Goal: Browse casually

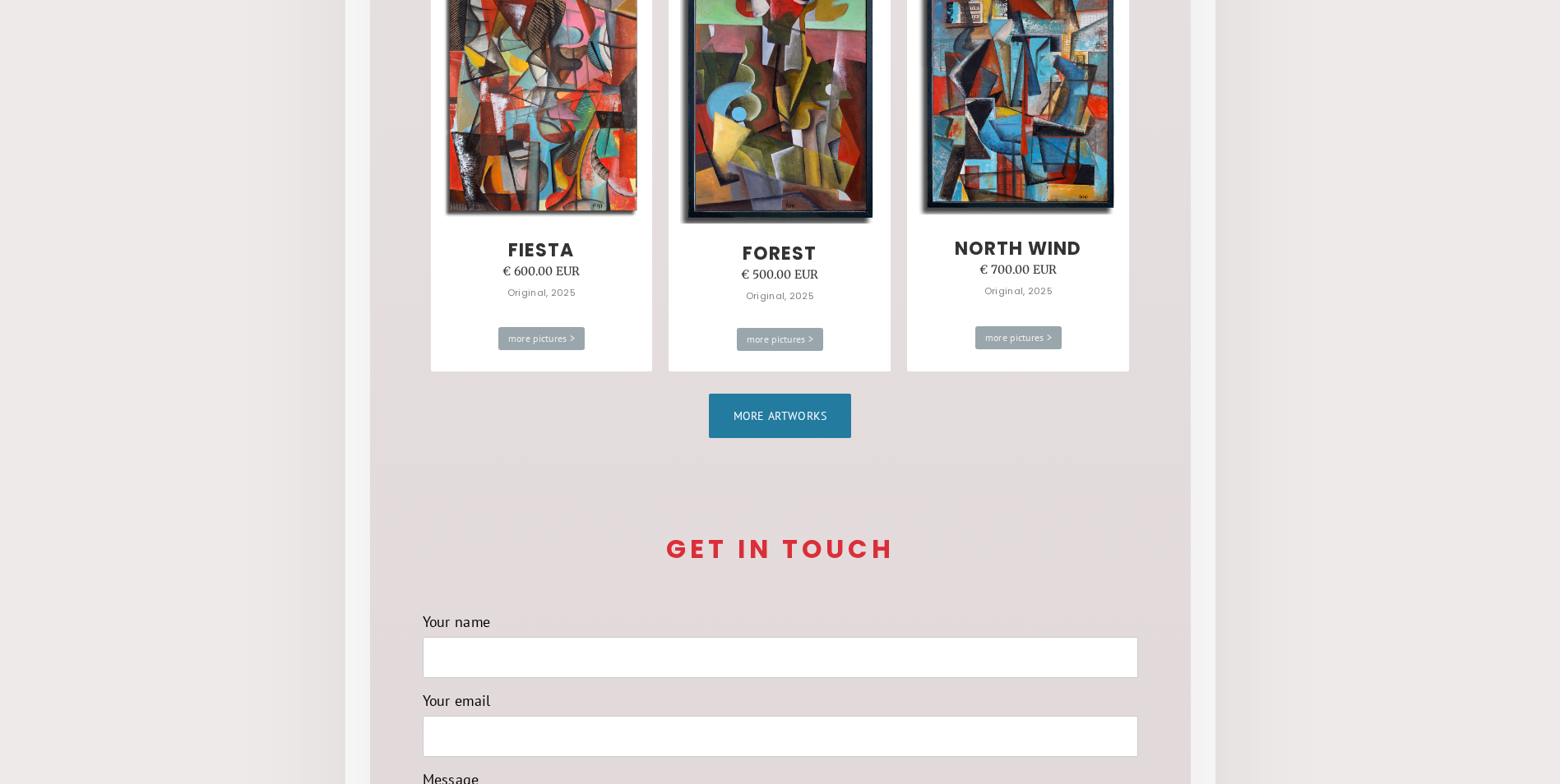
scroll to position [1069, 0]
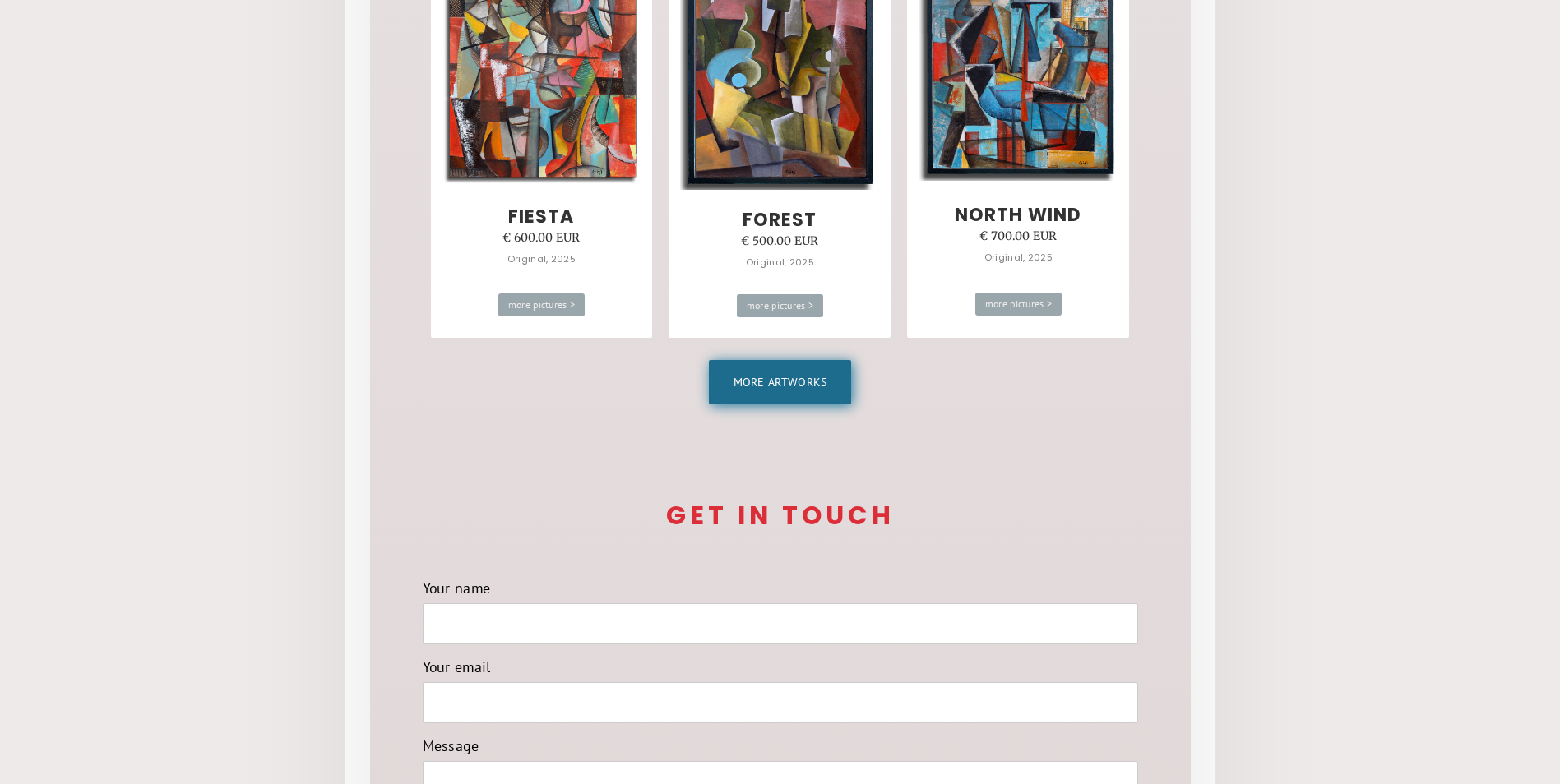
click at [802, 379] on link "More artworks" at bounding box center [781, 382] width 143 height 45
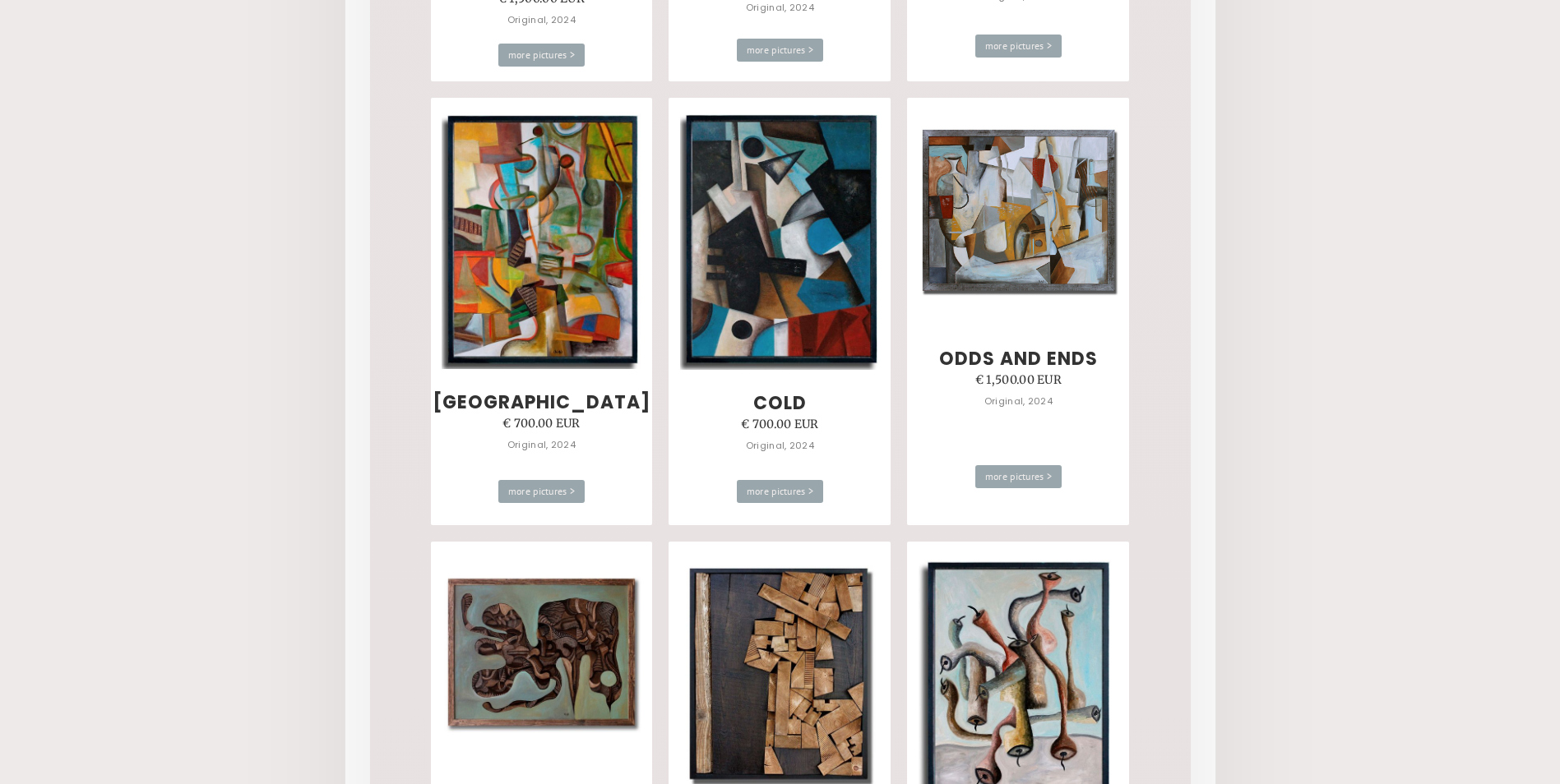
scroll to position [2548, 0]
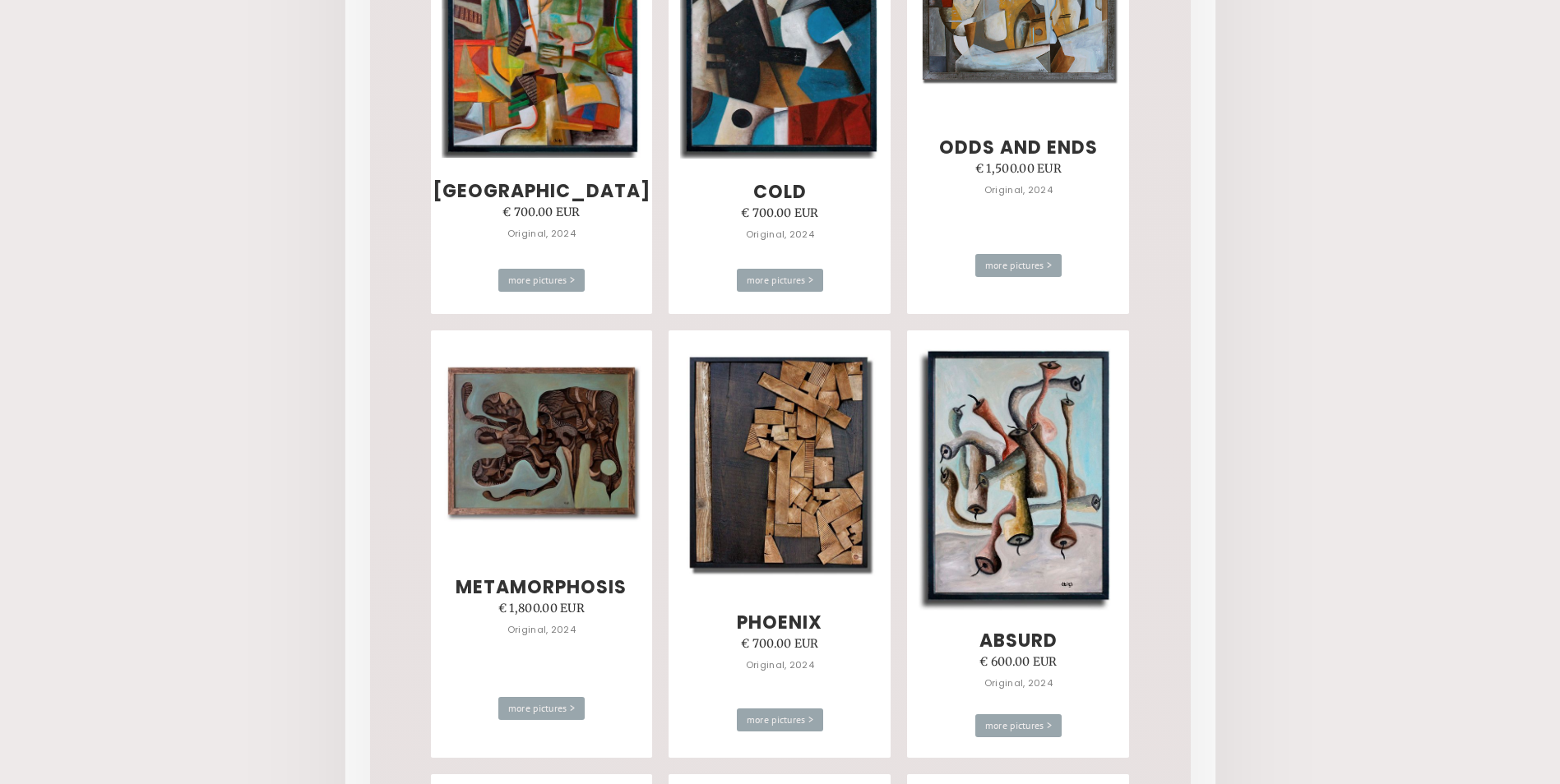
drag, startPoint x: 0, startPoint y: 0, endPoint x: 1257, endPoint y: 544, distance: 1369.7
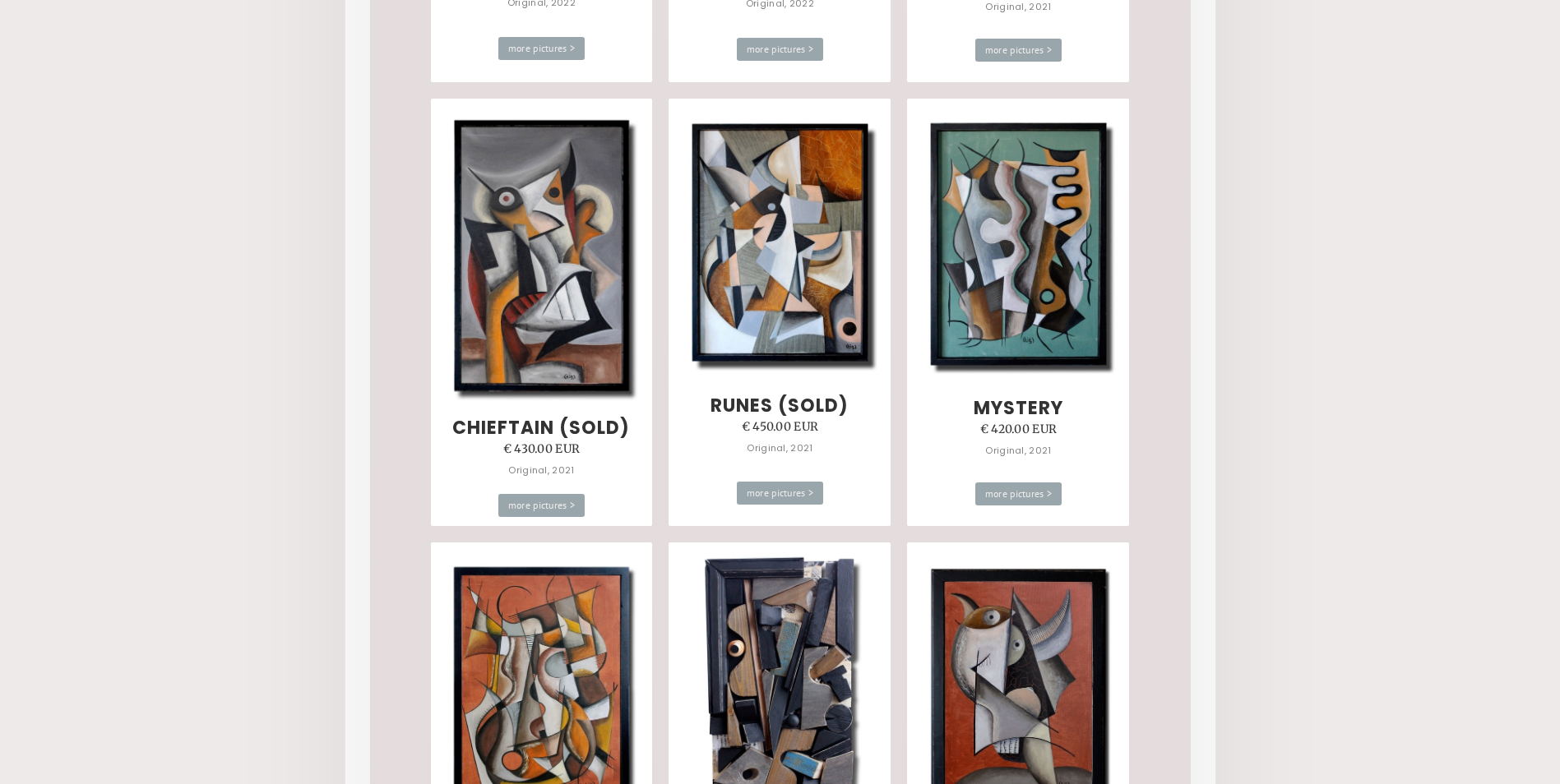
scroll to position [6248, 0]
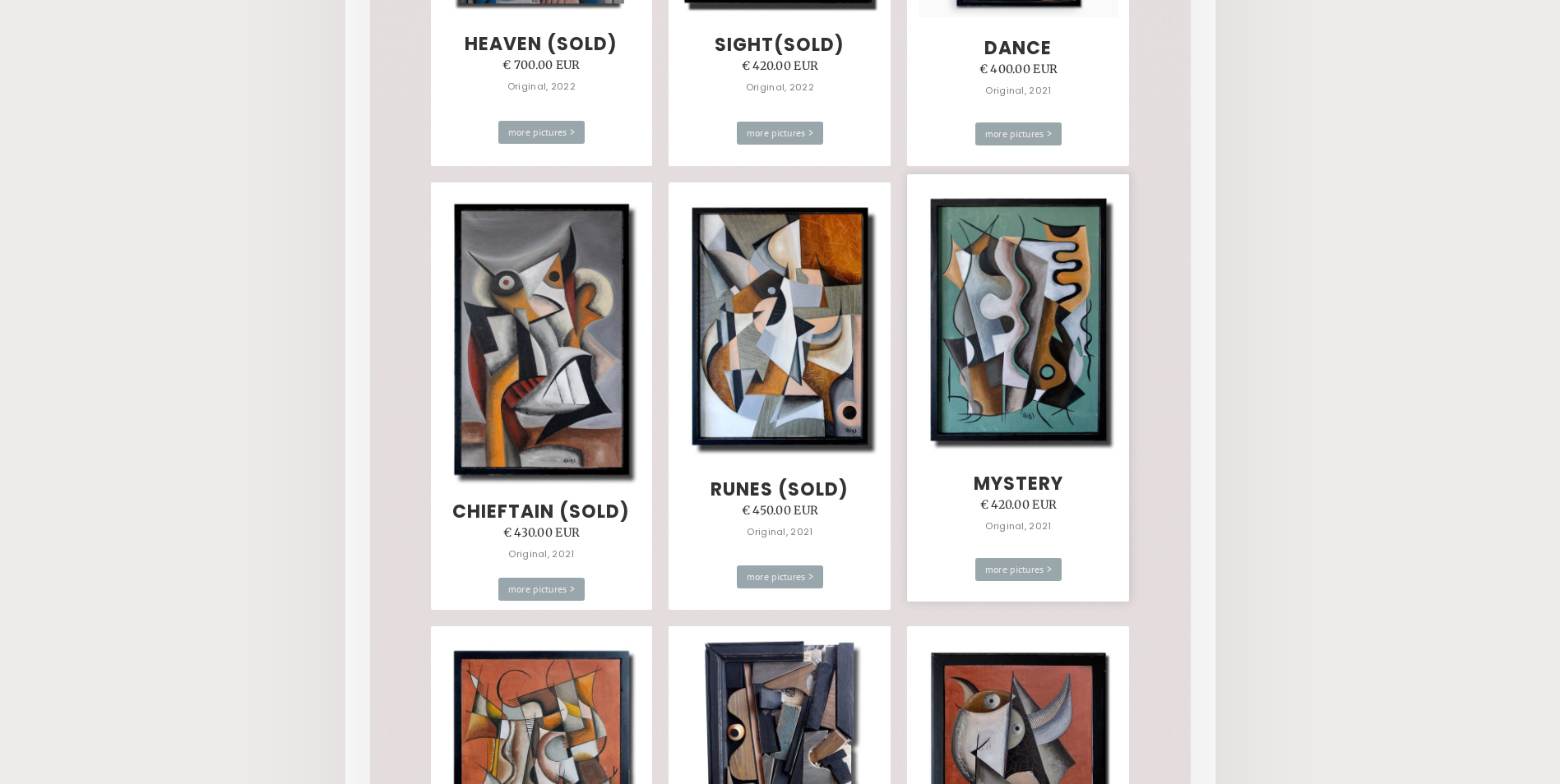
click at [1031, 327] on img at bounding box center [1018, 320] width 200 height 266
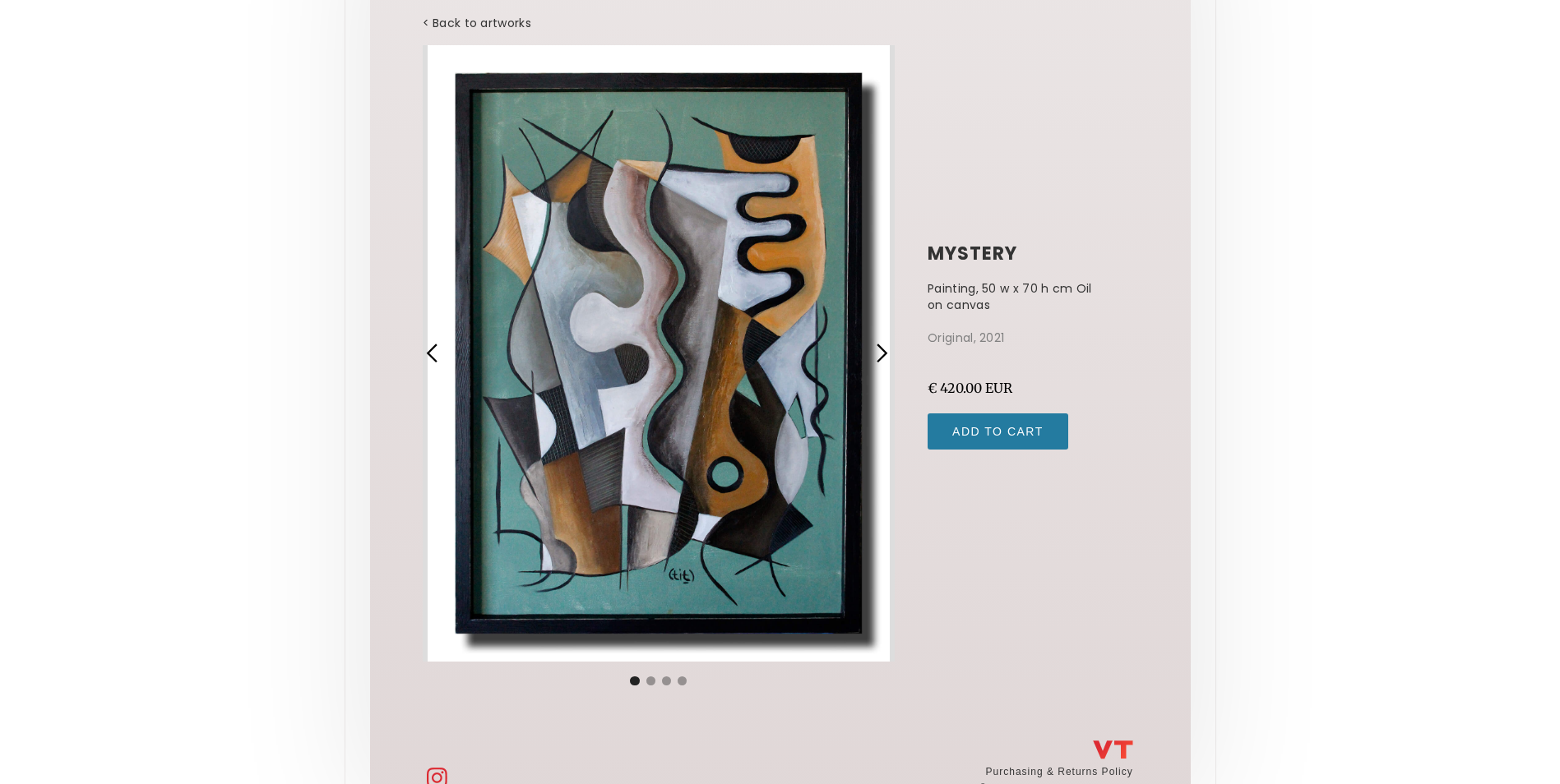
scroll to position [98, 0]
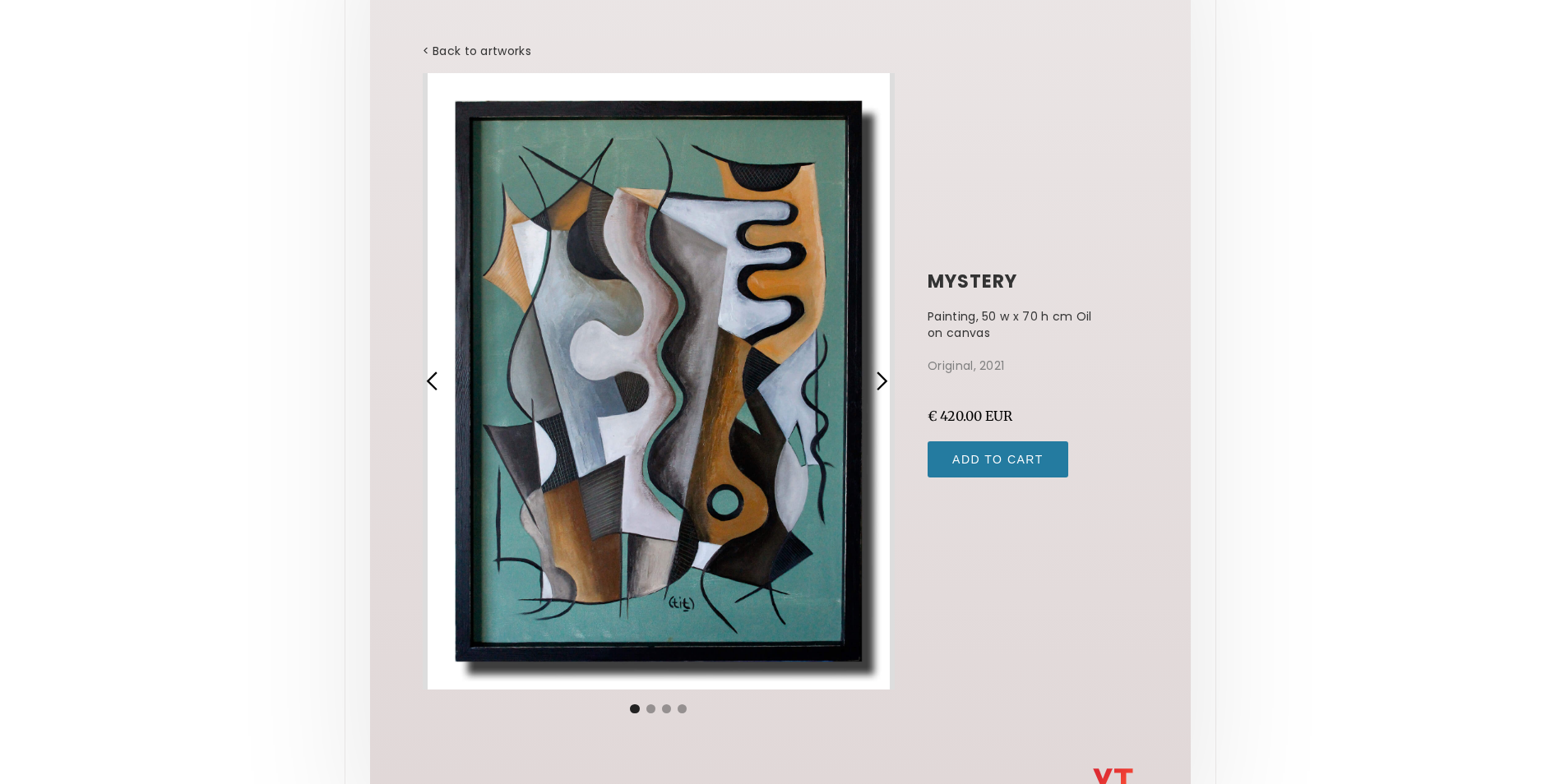
click at [608, 399] on div "1 of 4" at bounding box center [659, 382] width 473 height 616
click at [879, 379] on div "next slide" at bounding box center [881, 382] width 21 height 21
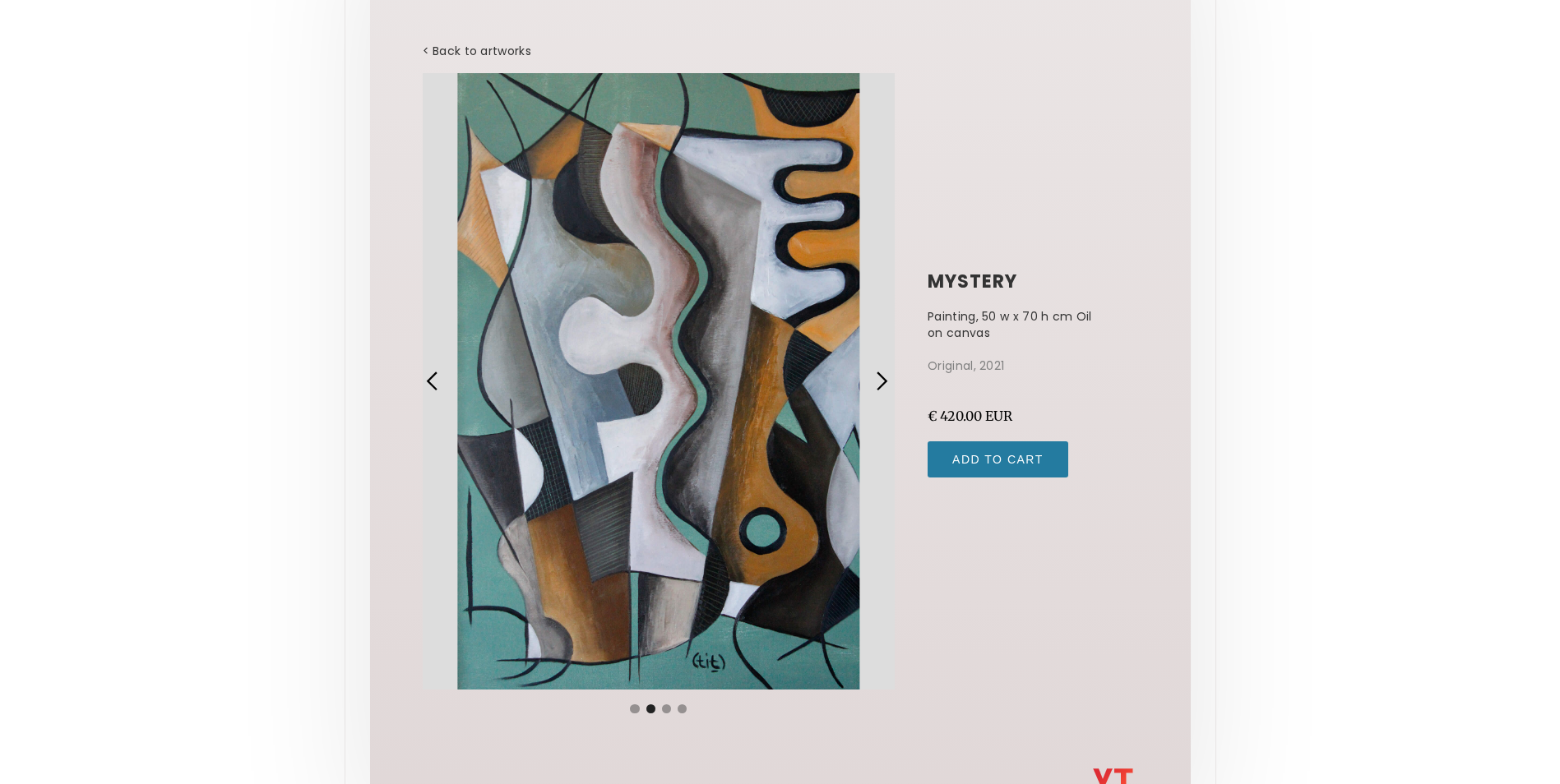
click at [879, 379] on div "next slide" at bounding box center [881, 382] width 21 height 21
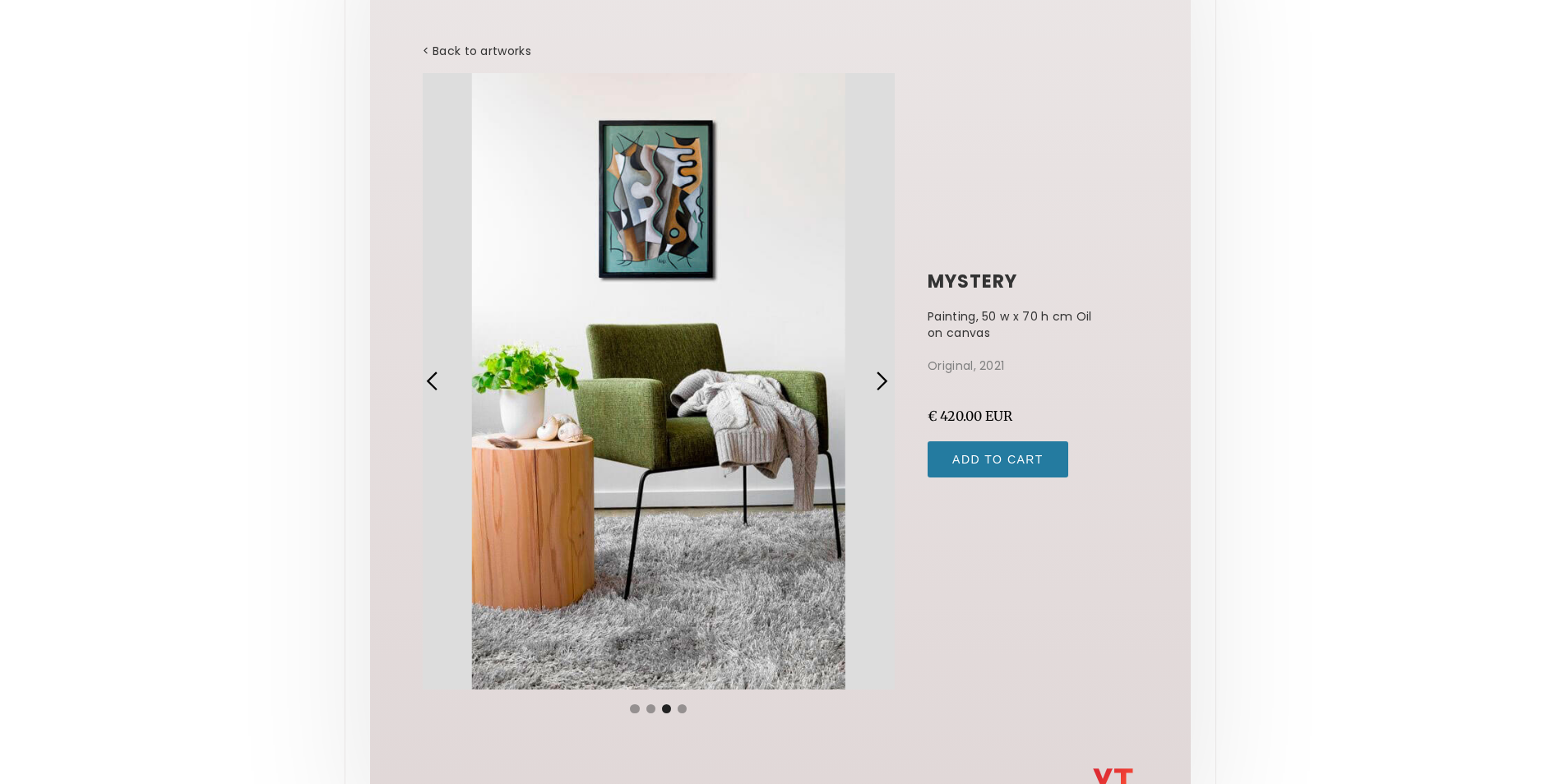
click at [879, 379] on div "next slide" at bounding box center [881, 382] width 21 height 21
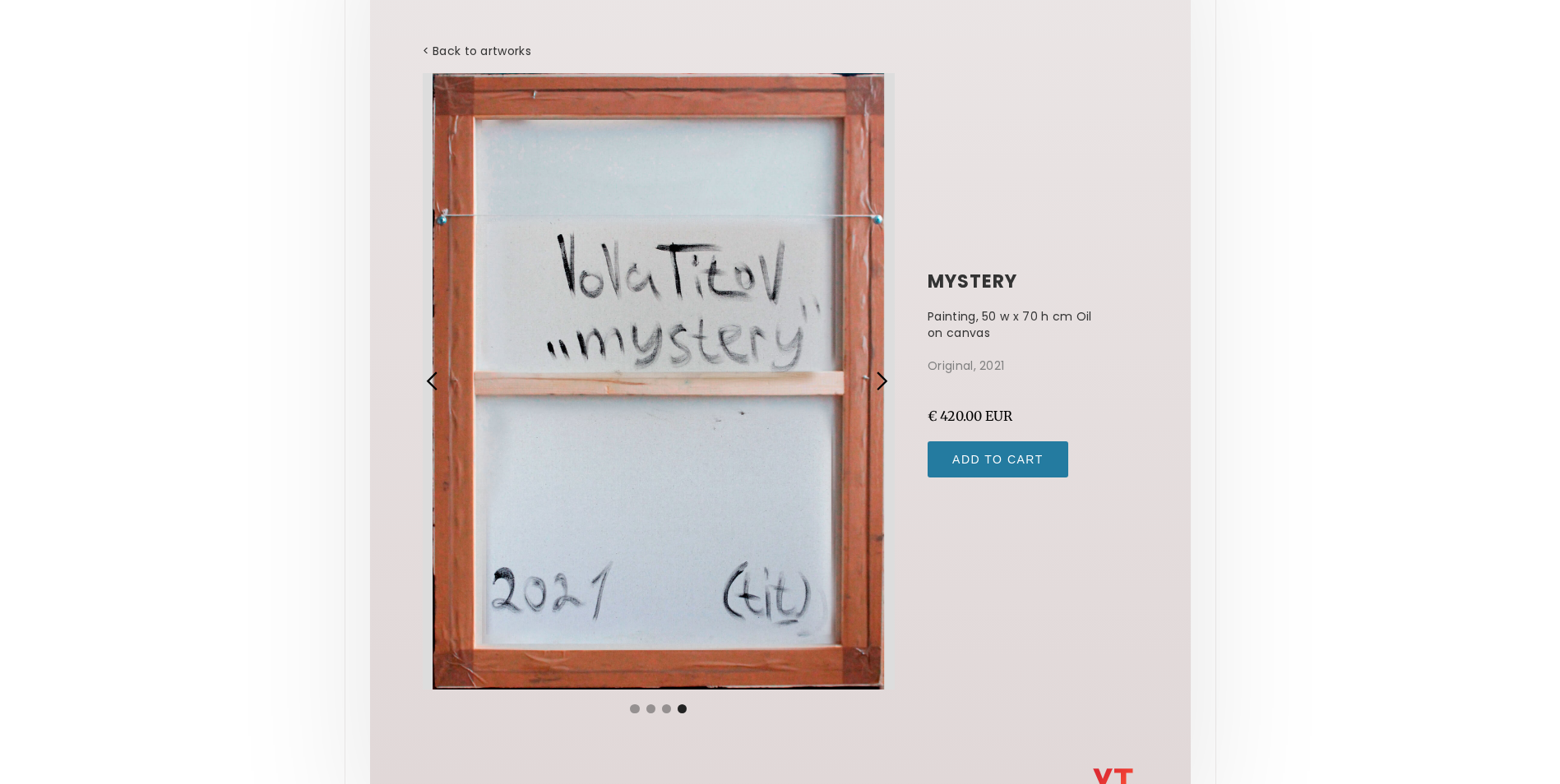
click at [879, 379] on div "next slide" at bounding box center [881, 382] width 21 height 21
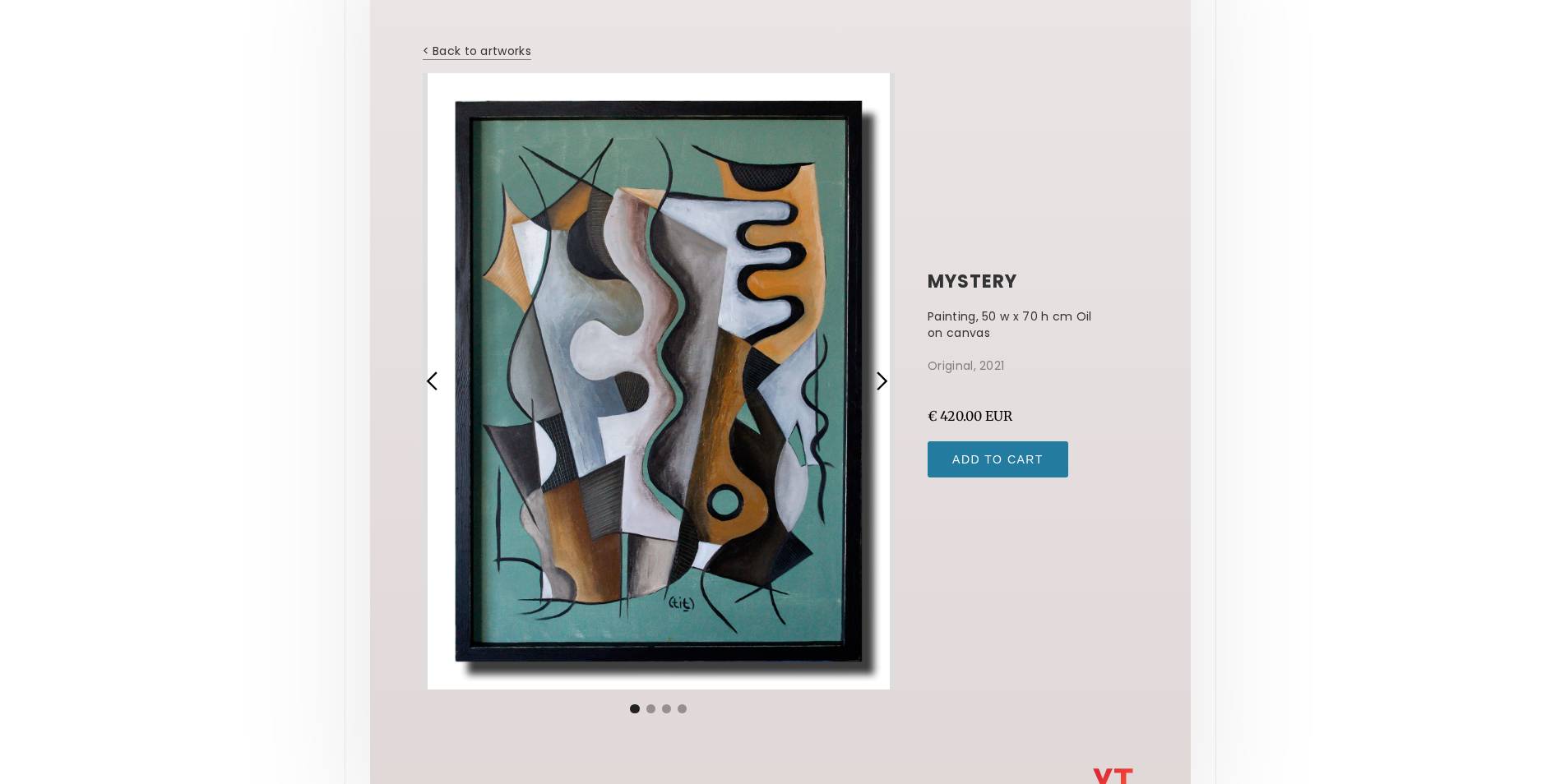
click at [457, 46] on link "< Back to artworks" at bounding box center [477, 51] width 108 height 17
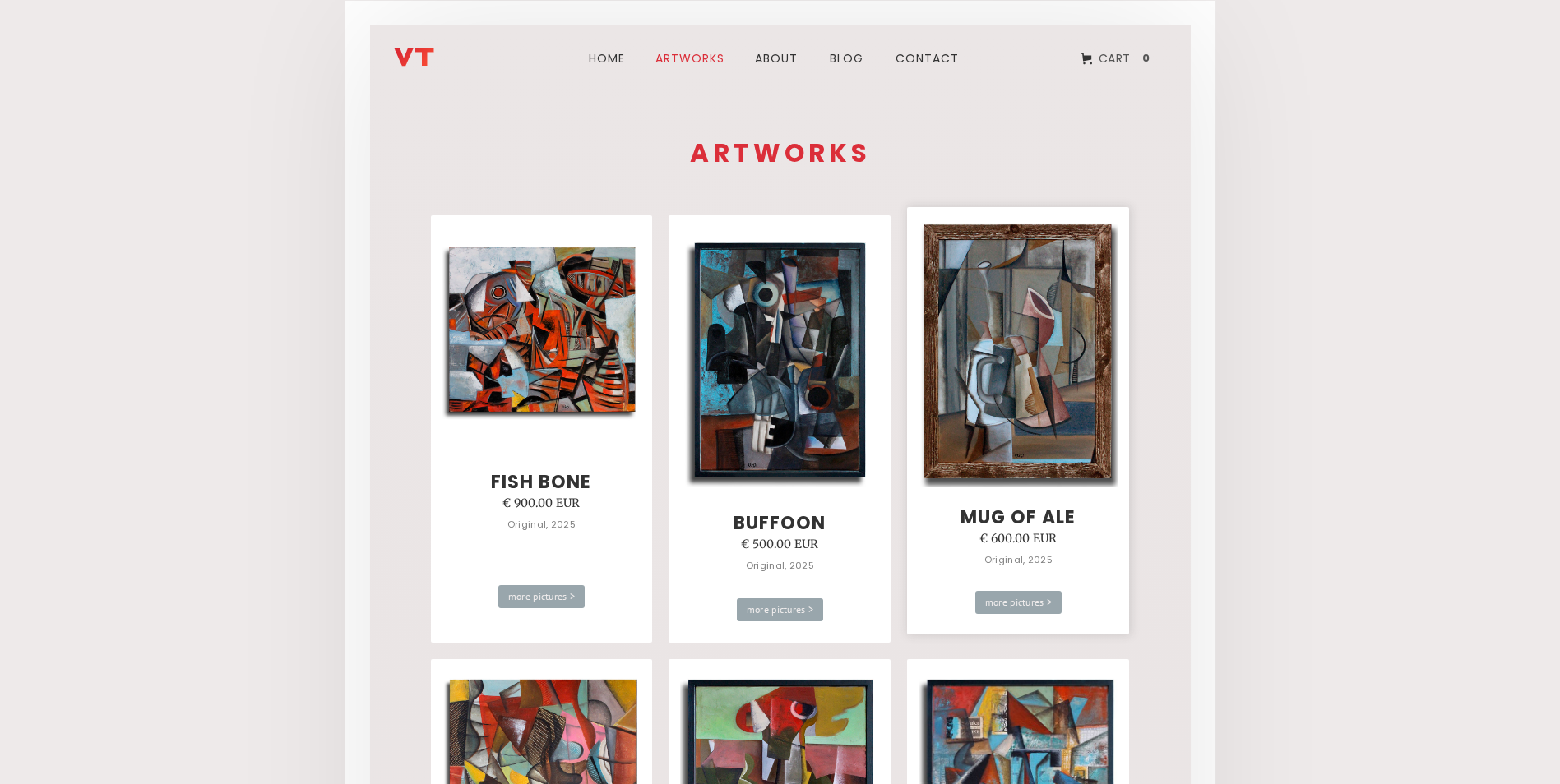
click at [1076, 373] on img at bounding box center [1018, 353] width 200 height 268
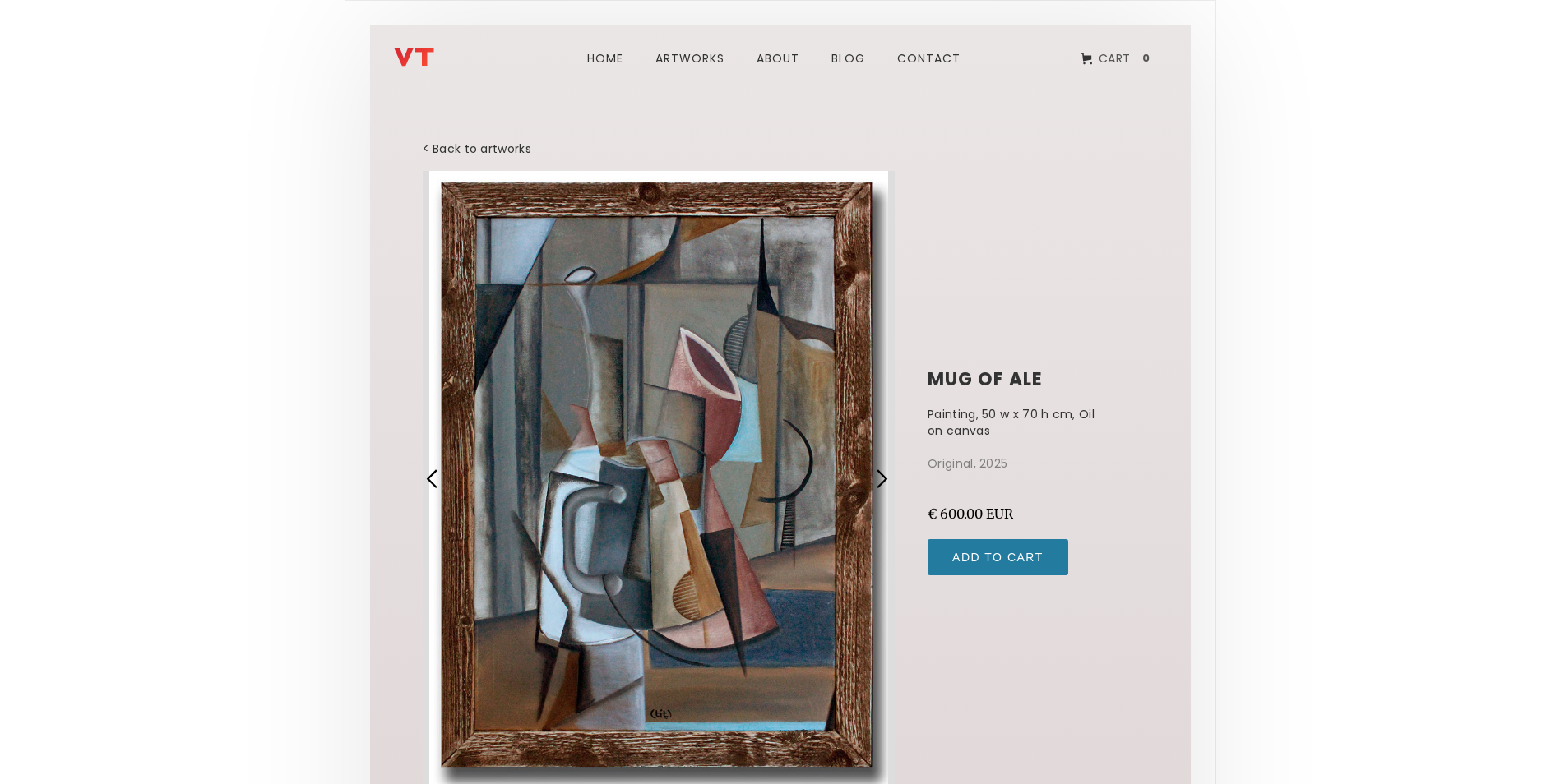
click at [881, 471] on div "next slide" at bounding box center [881, 479] width 21 height 21
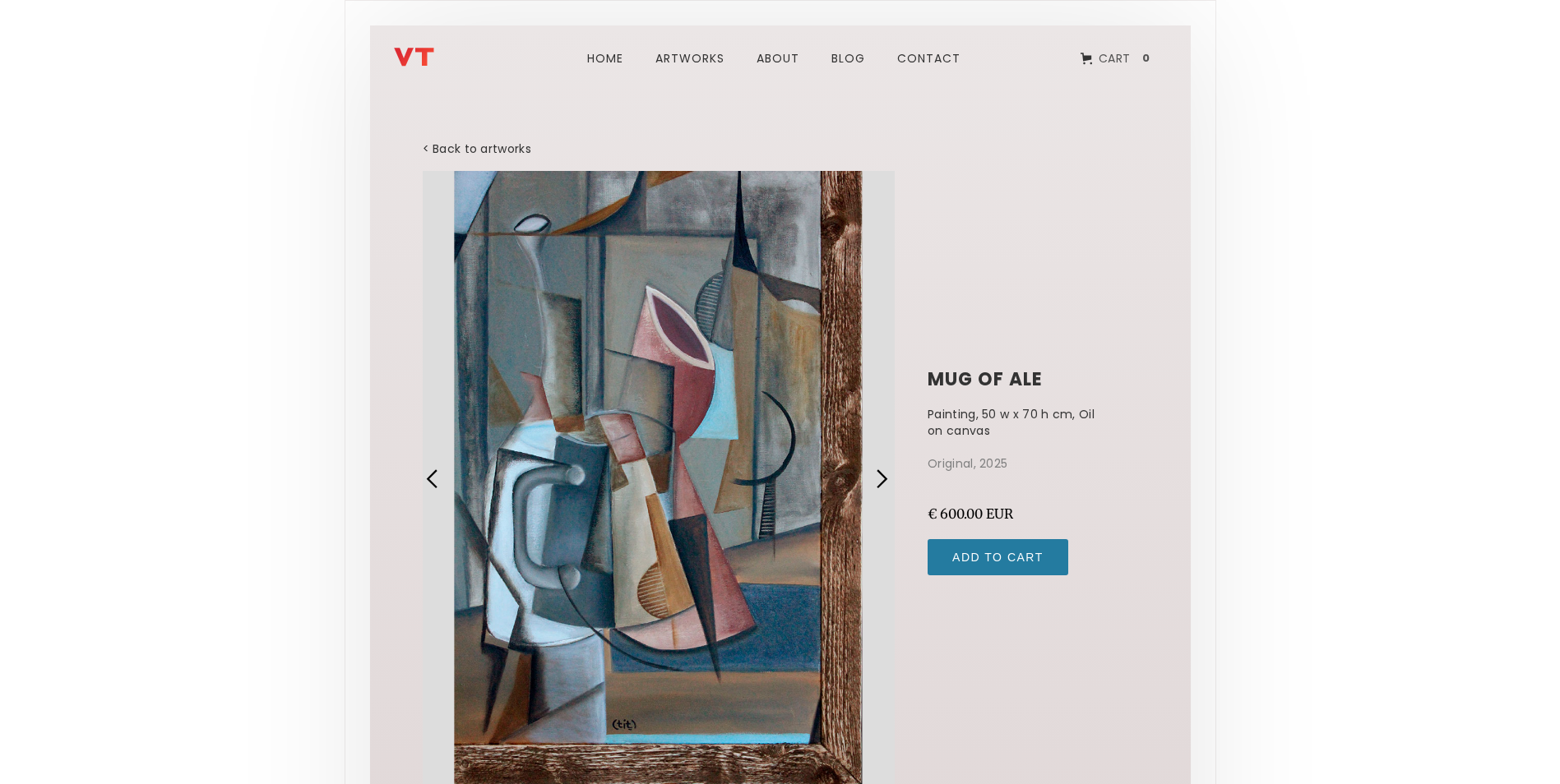
click at [424, 473] on div "previous slide" at bounding box center [432, 479] width 21 height 21
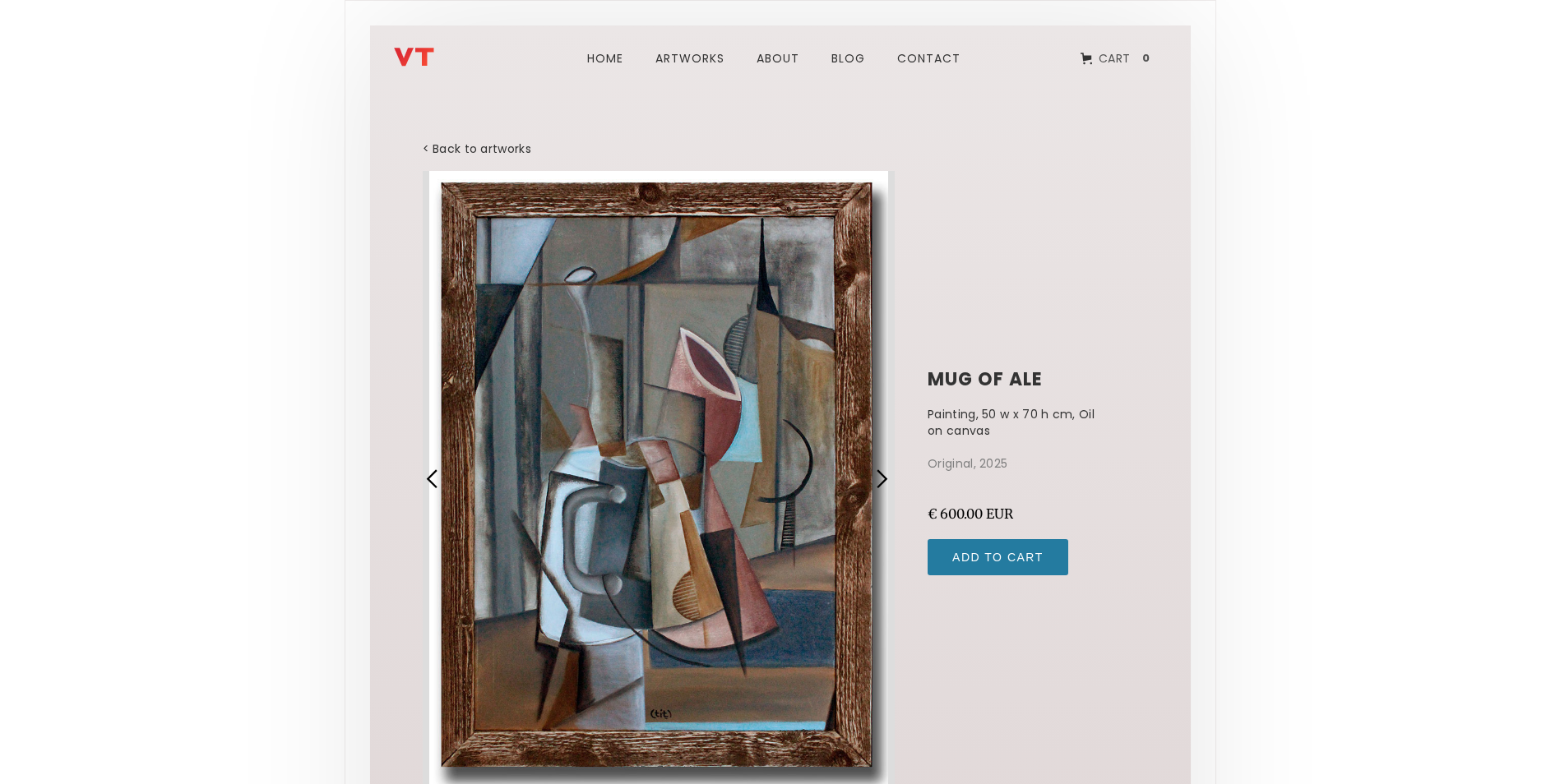
click at [895, 474] on div "next slide" at bounding box center [885, 479] width 38 height 616
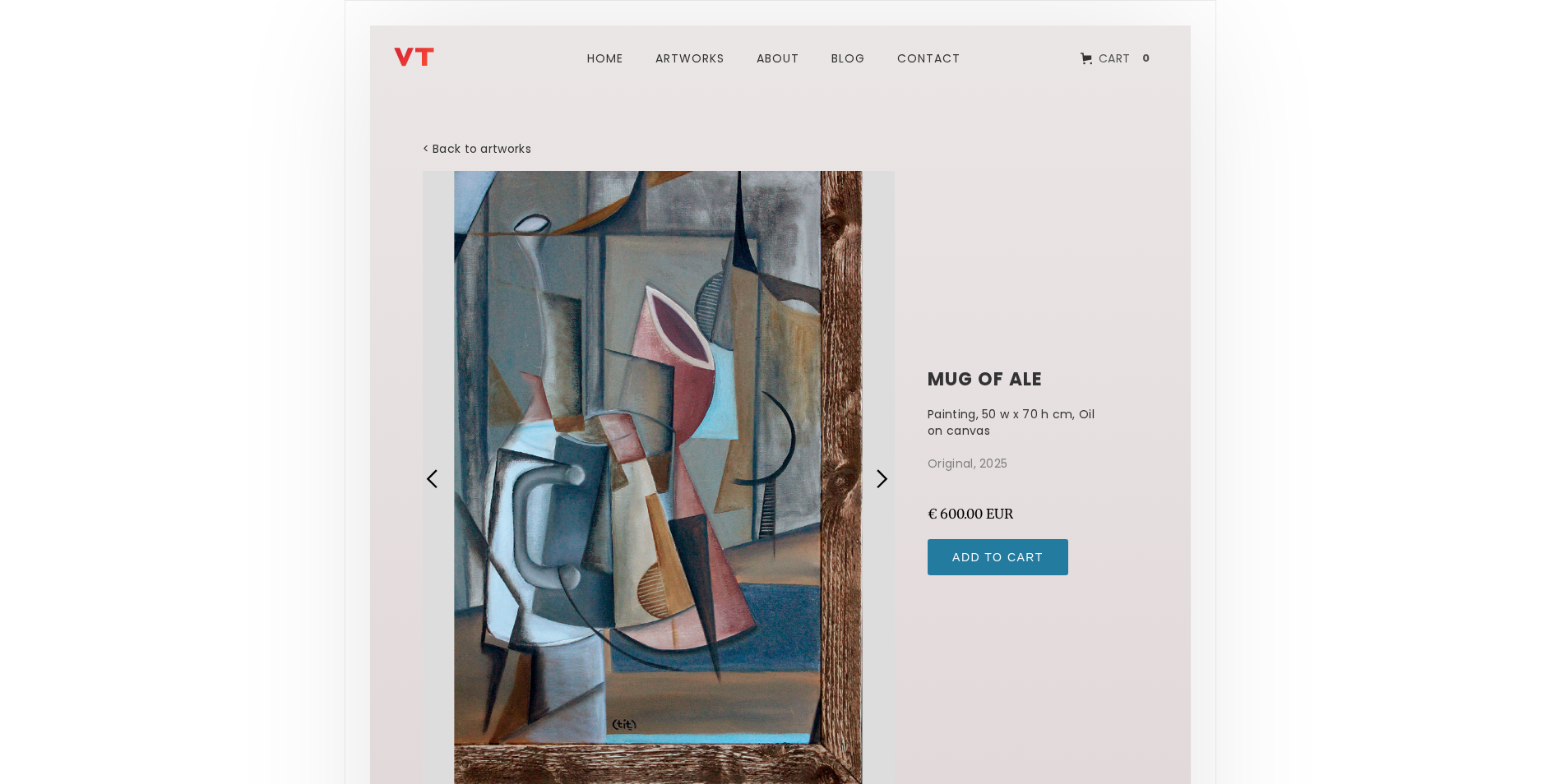
click at [895, 474] on div "next slide" at bounding box center [885, 479] width 38 height 616
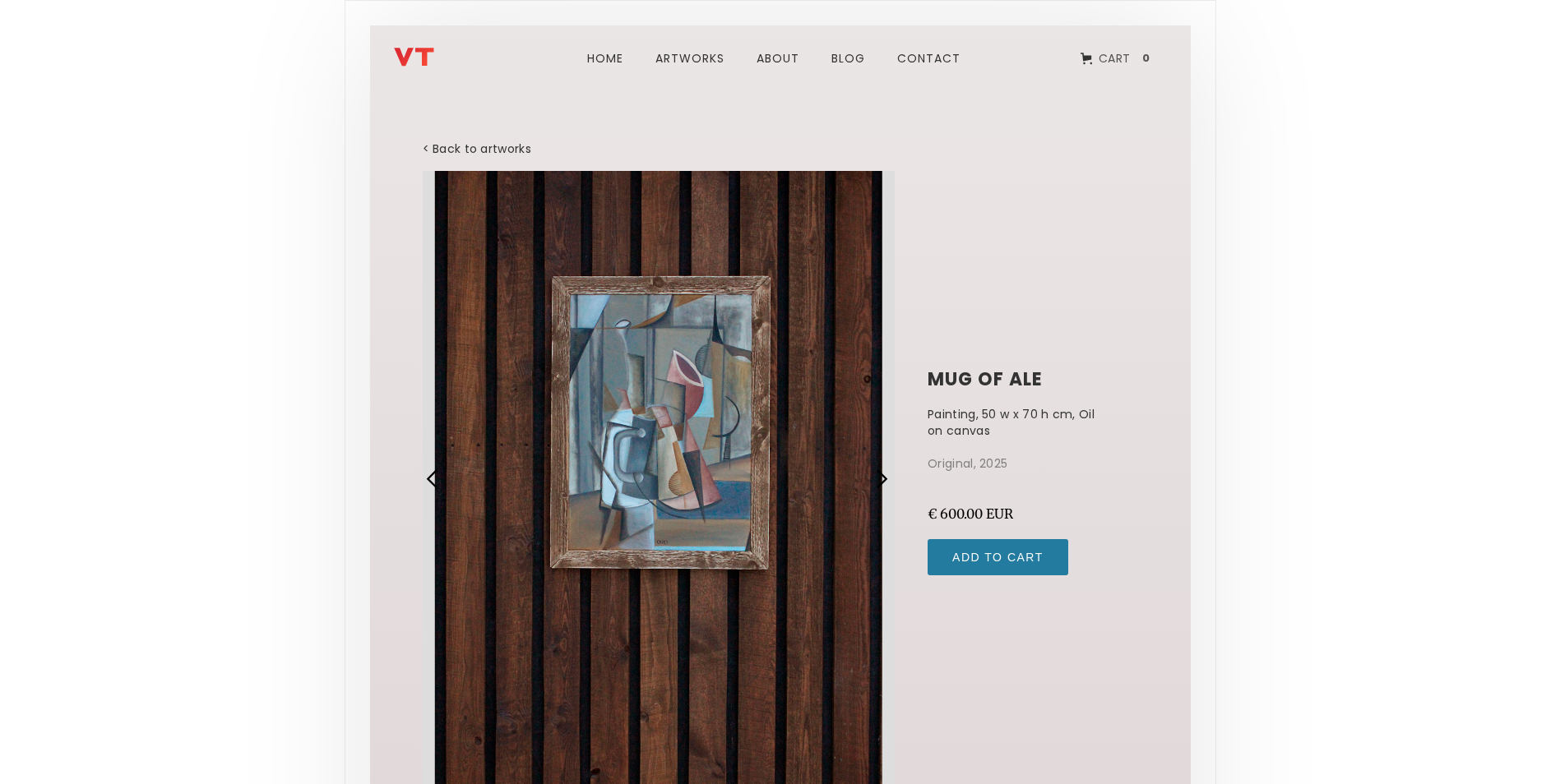
click at [895, 474] on div "next slide" at bounding box center [885, 479] width 38 height 616
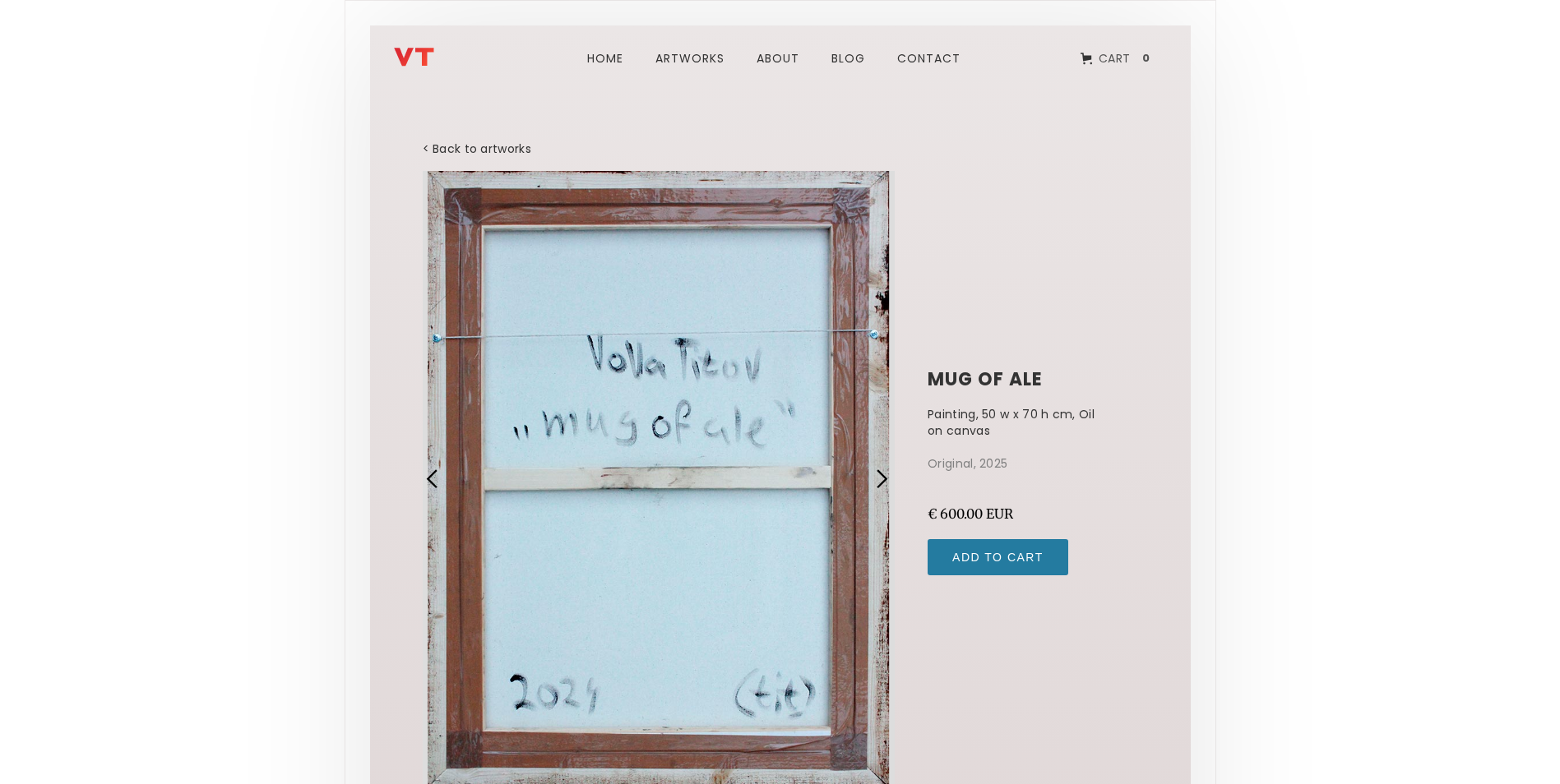
click at [895, 474] on div "next slide" at bounding box center [885, 479] width 38 height 616
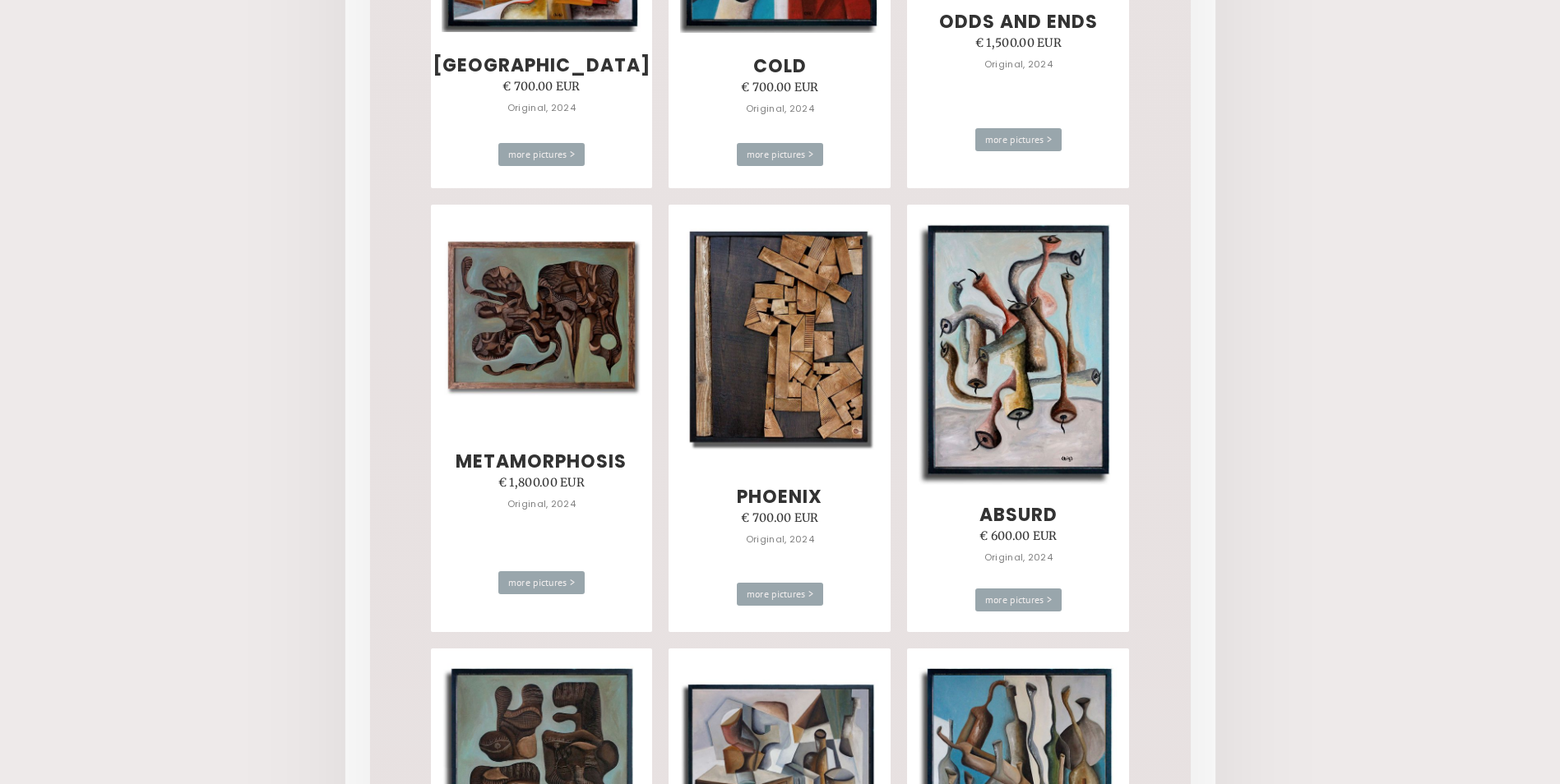
scroll to position [2713, 0]
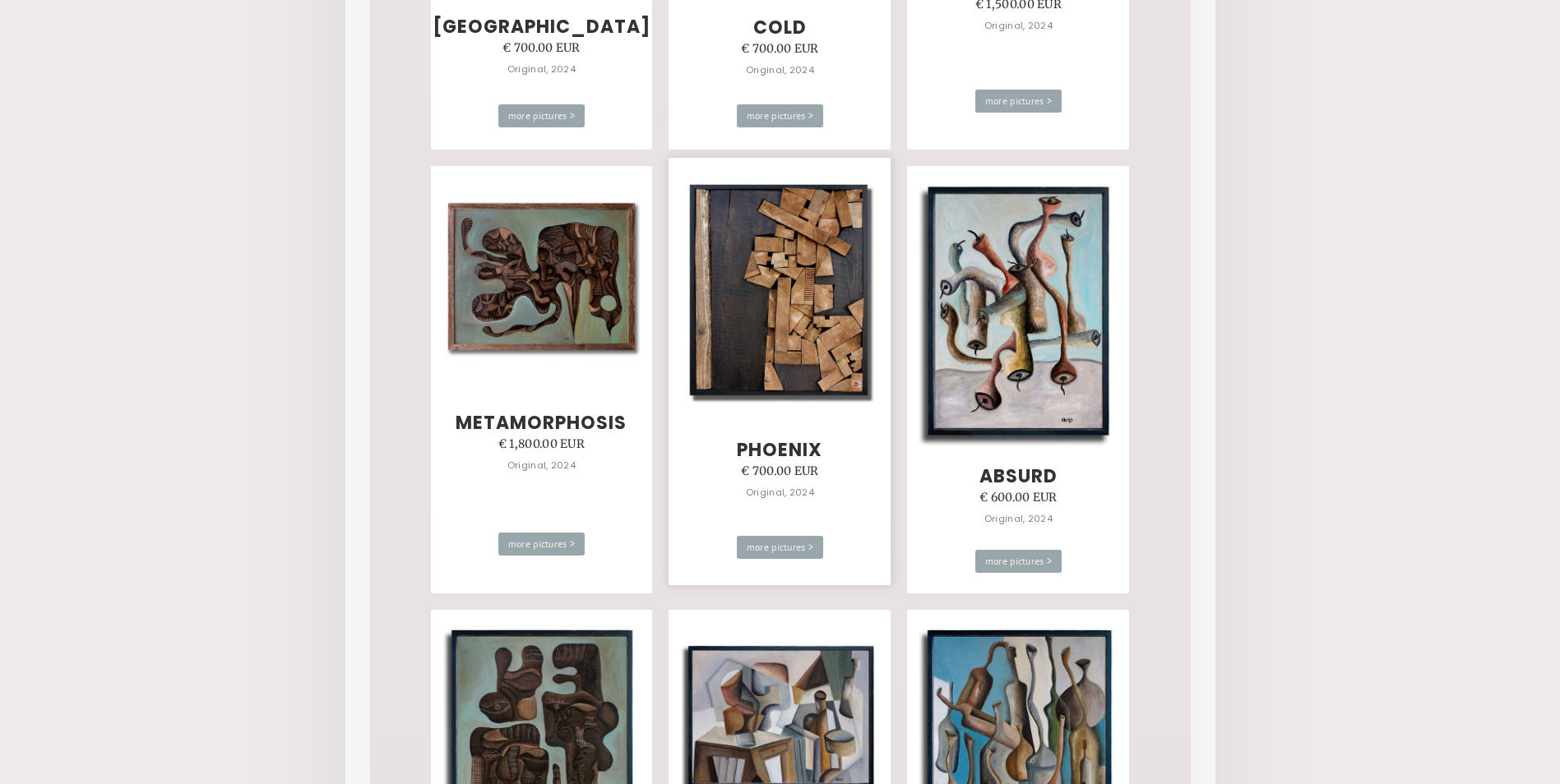
click at [777, 313] on img at bounding box center [780, 292] width 200 height 232
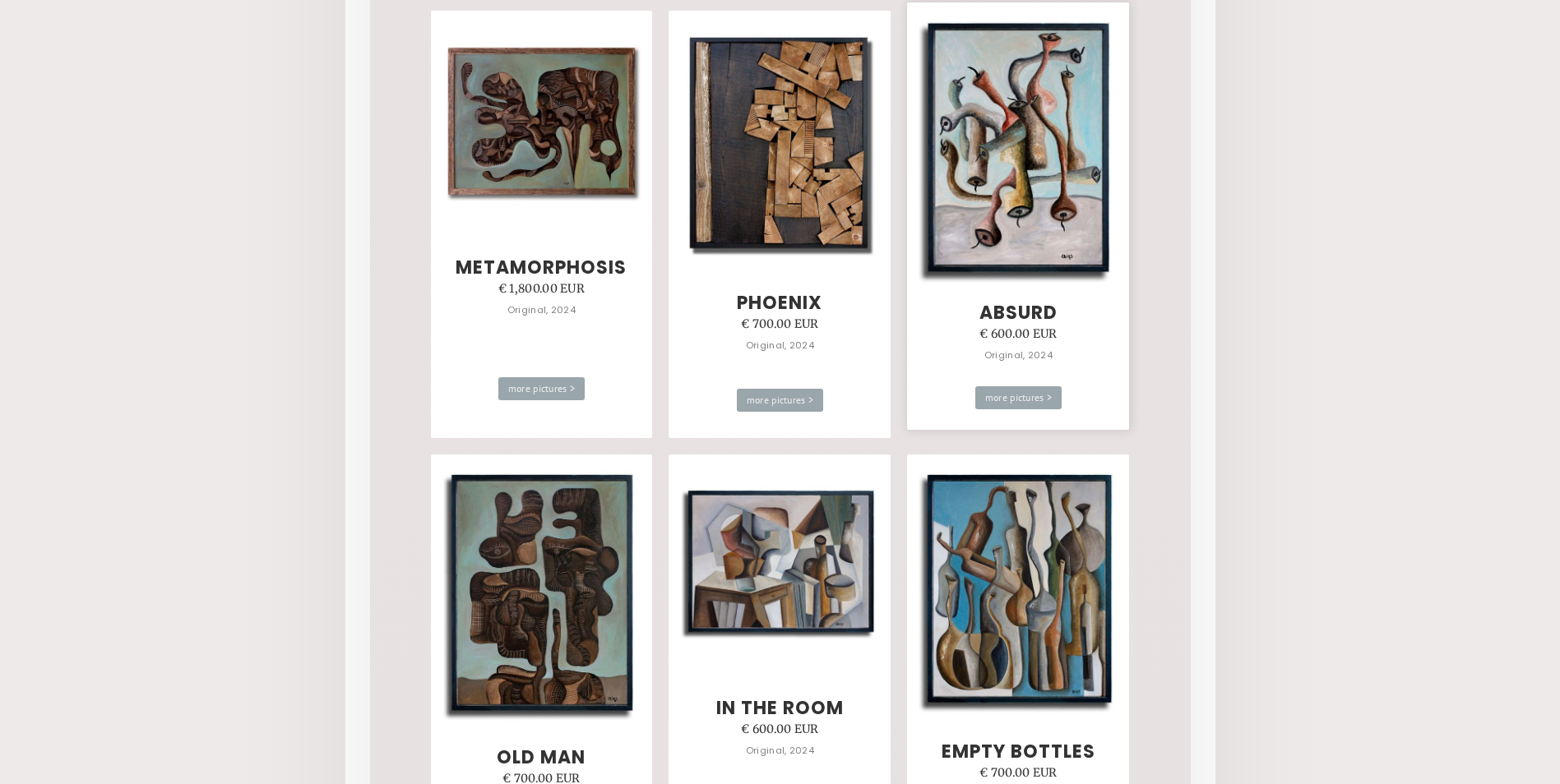
scroll to position [3042, 0]
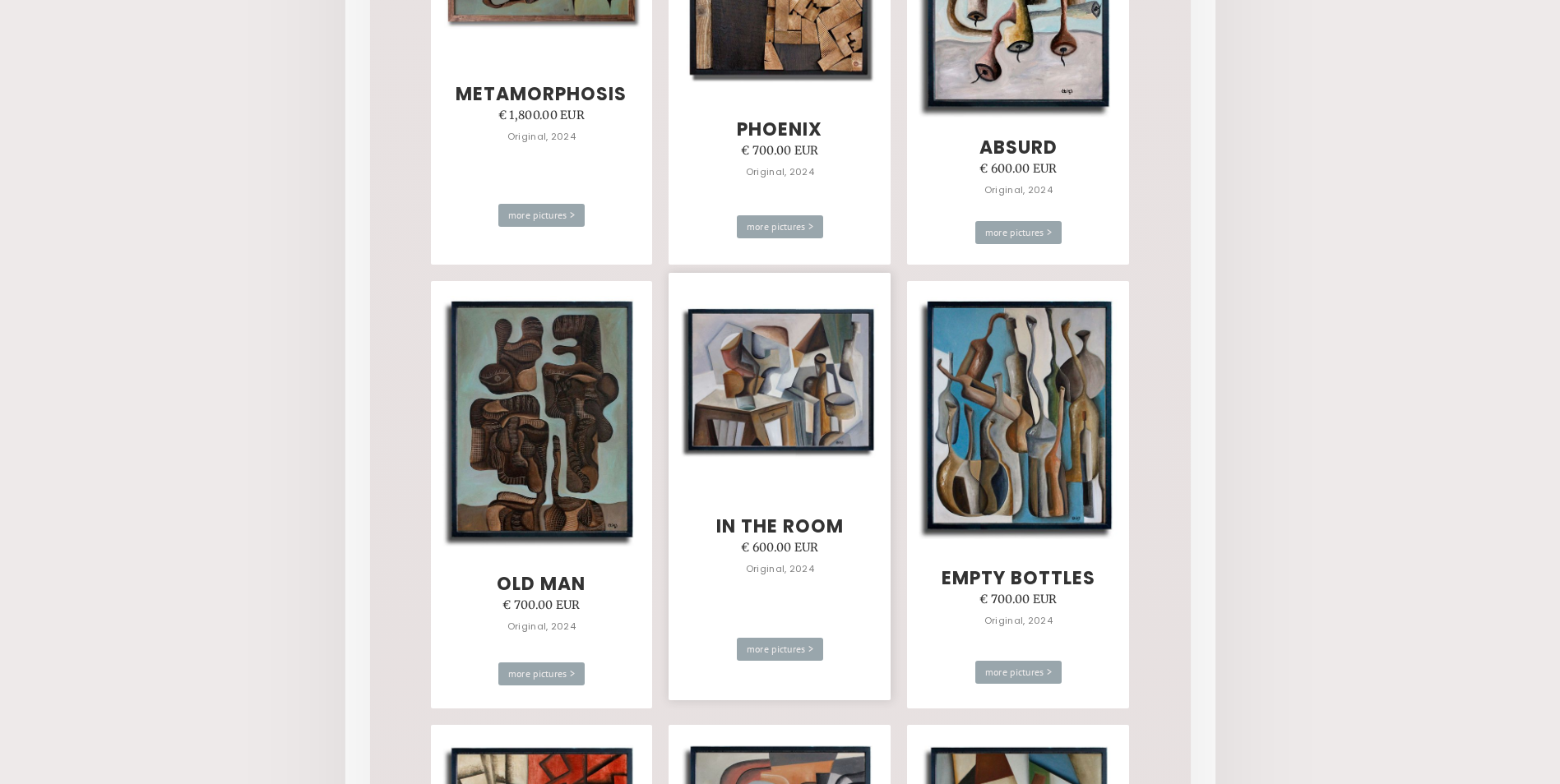
click at [785, 360] on img at bounding box center [780, 382] width 200 height 155
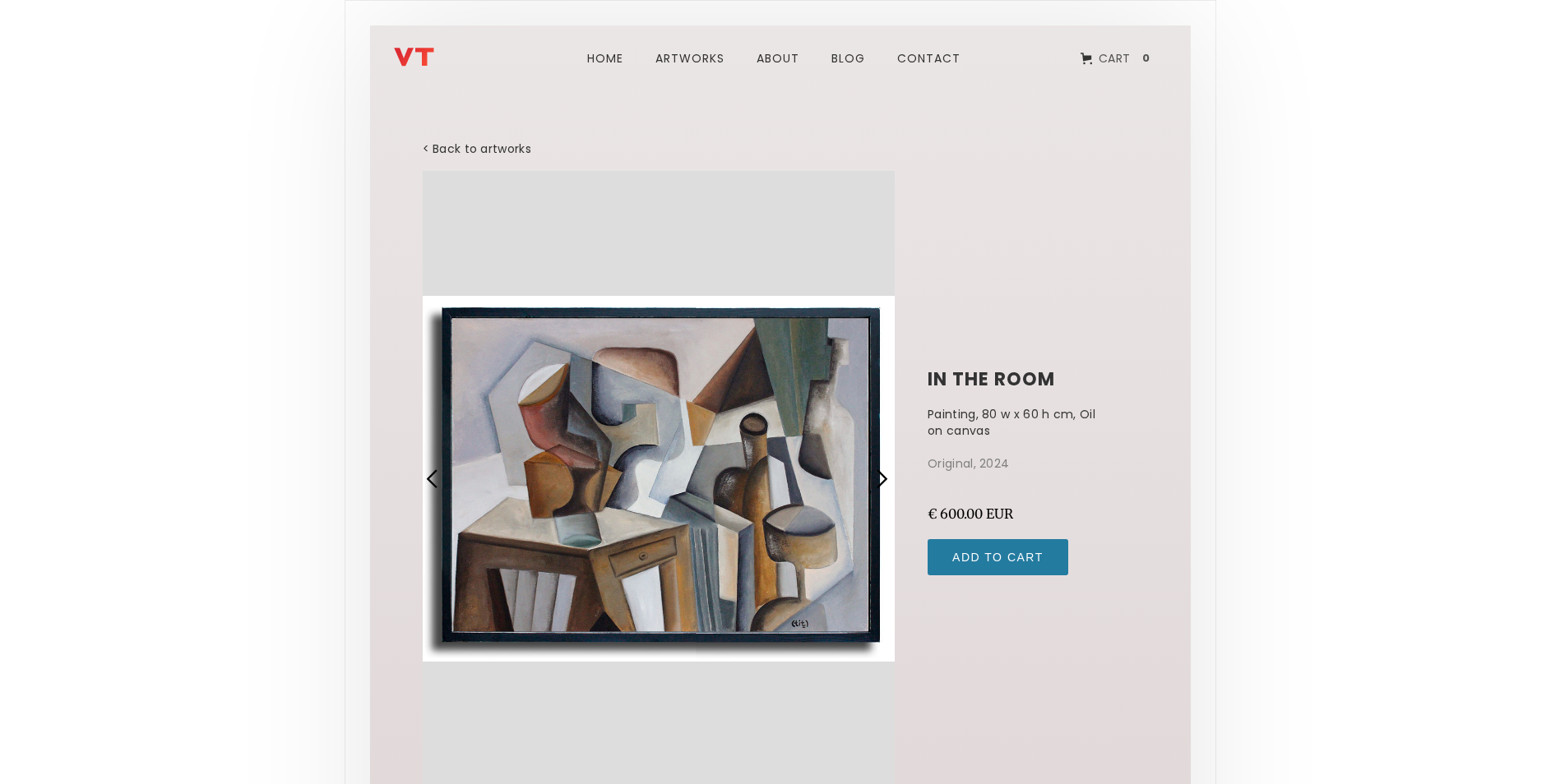
click at [785, 360] on div "1 of 4" at bounding box center [659, 479] width 473 height 616
click at [876, 477] on div "next slide" at bounding box center [881, 479] width 21 height 21
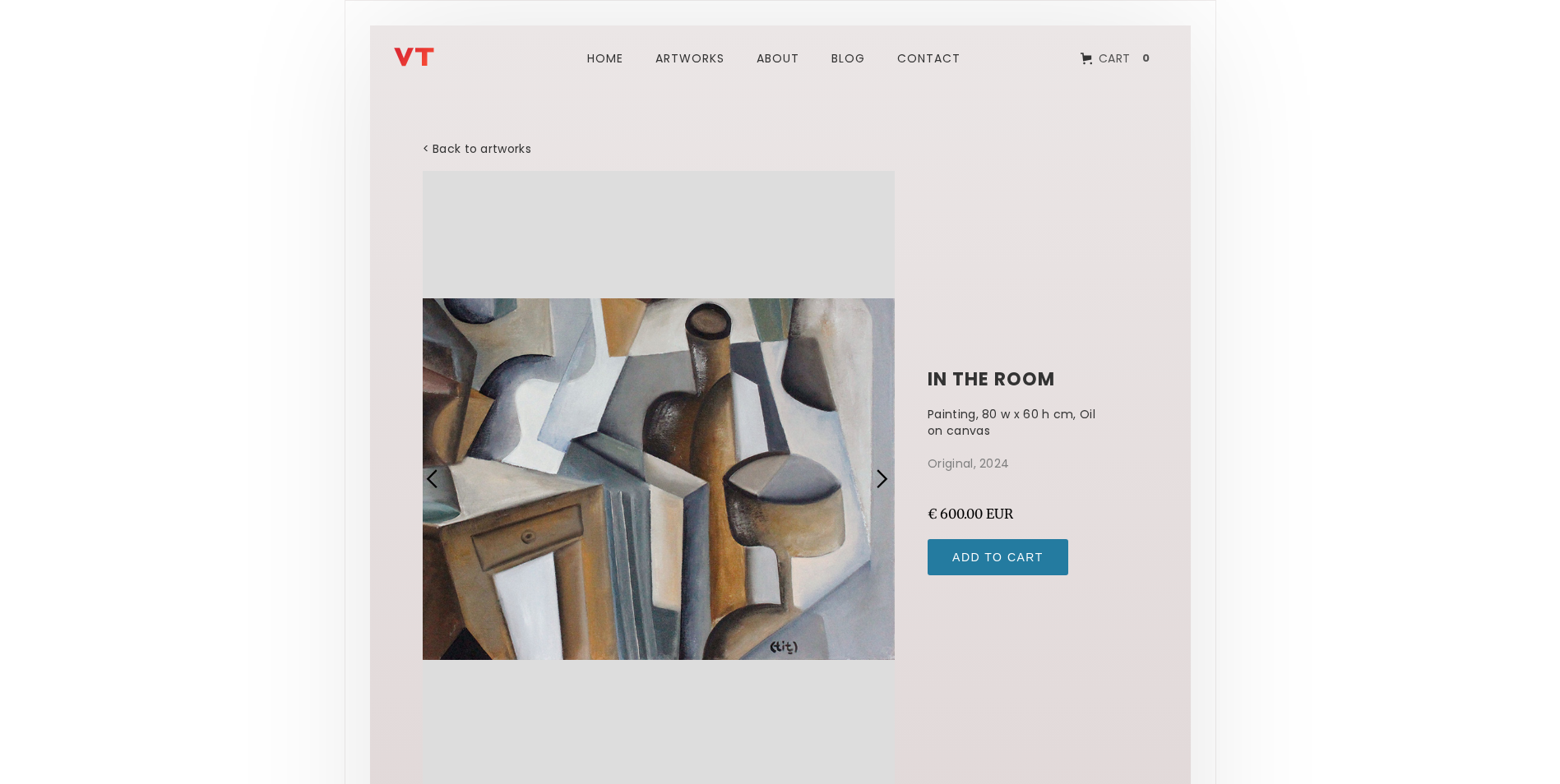
click at [876, 477] on div "next slide" at bounding box center [881, 479] width 21 height 21
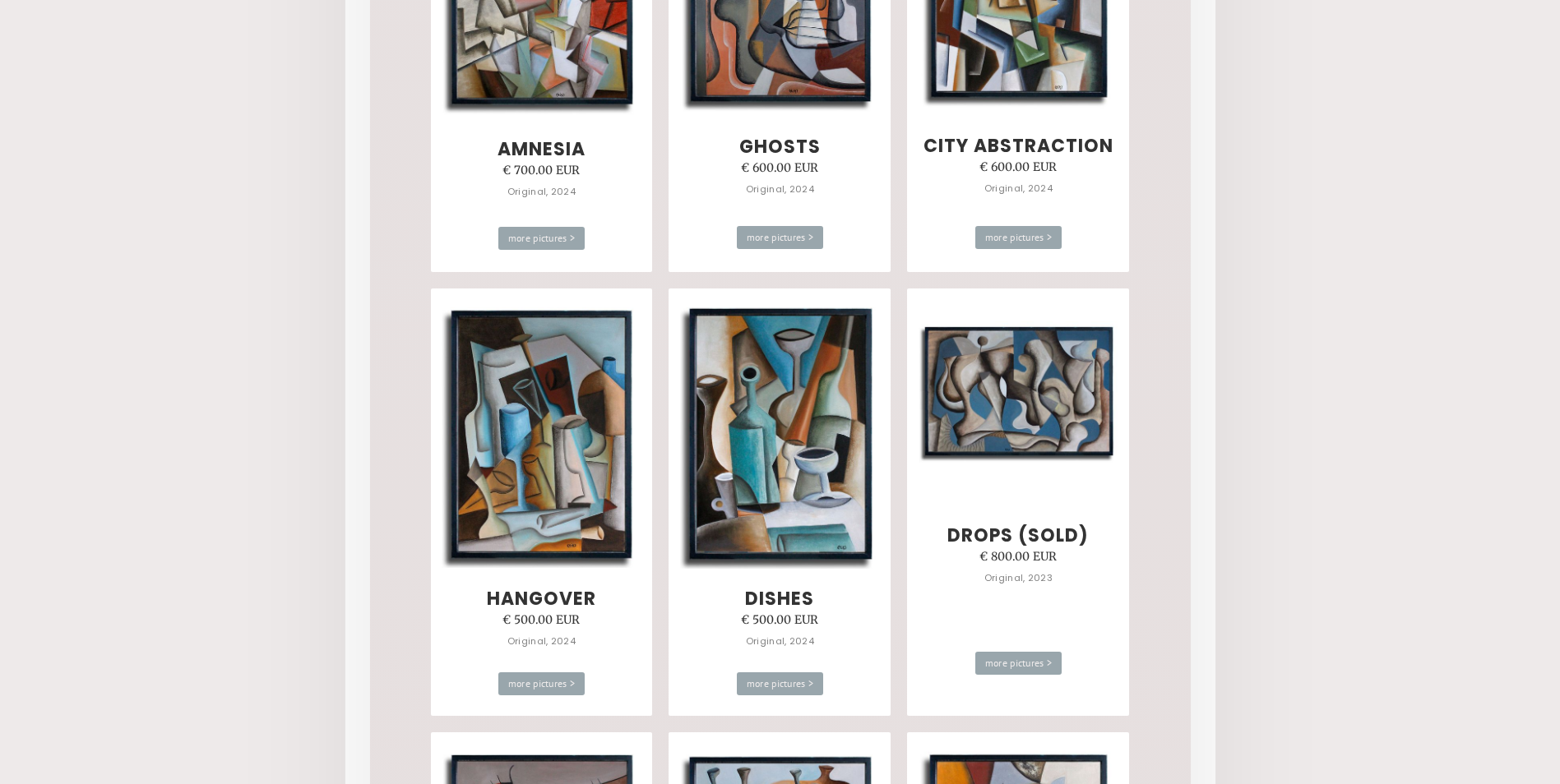
scroll to position [3971, 0]
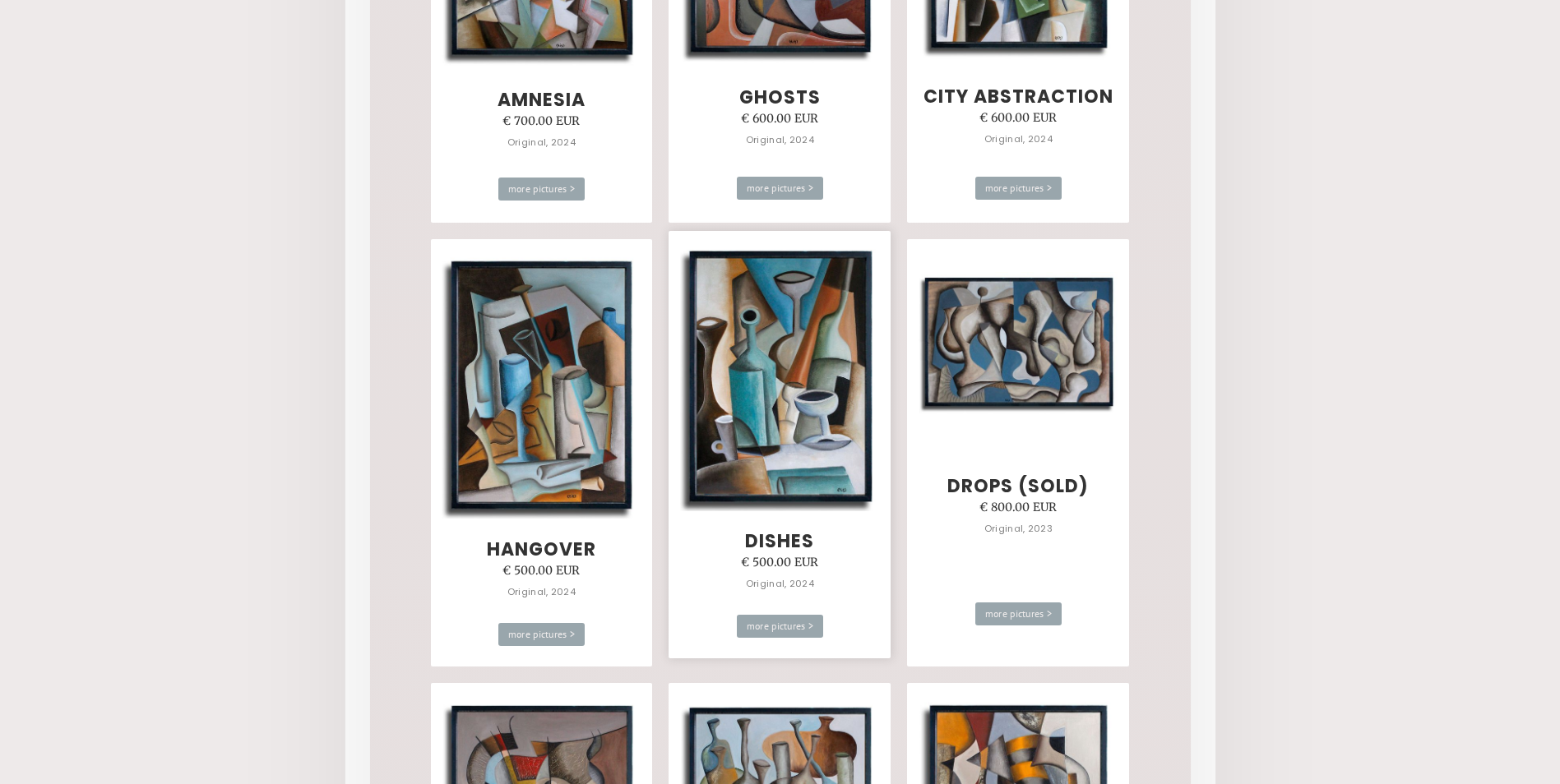
click at [809, 363] on img at bounding box center [780, 377] width 200 height 268
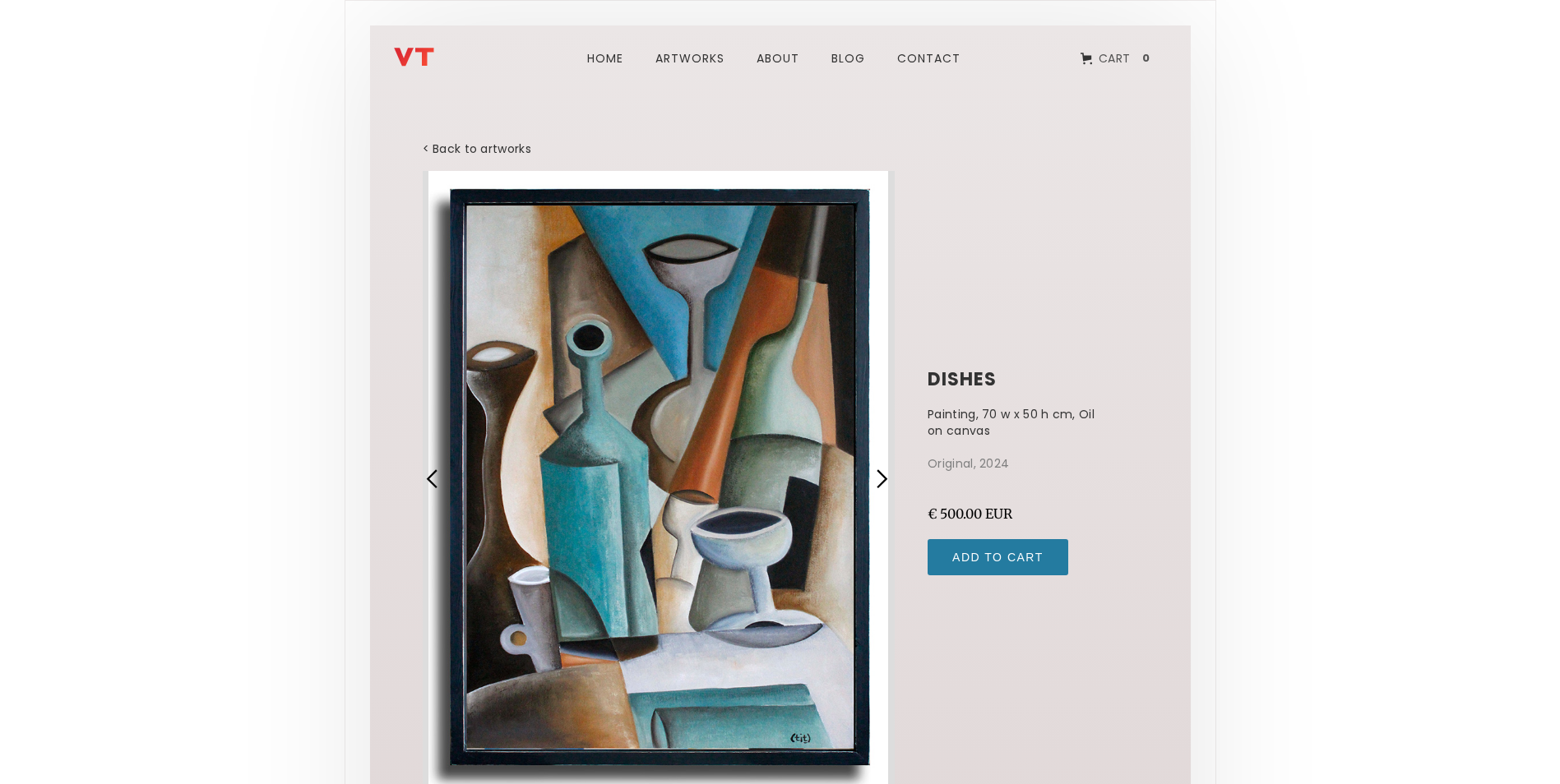
click at [810, 362] on div "1 of 4" at bounding box center [659, 479] width 473 height 616
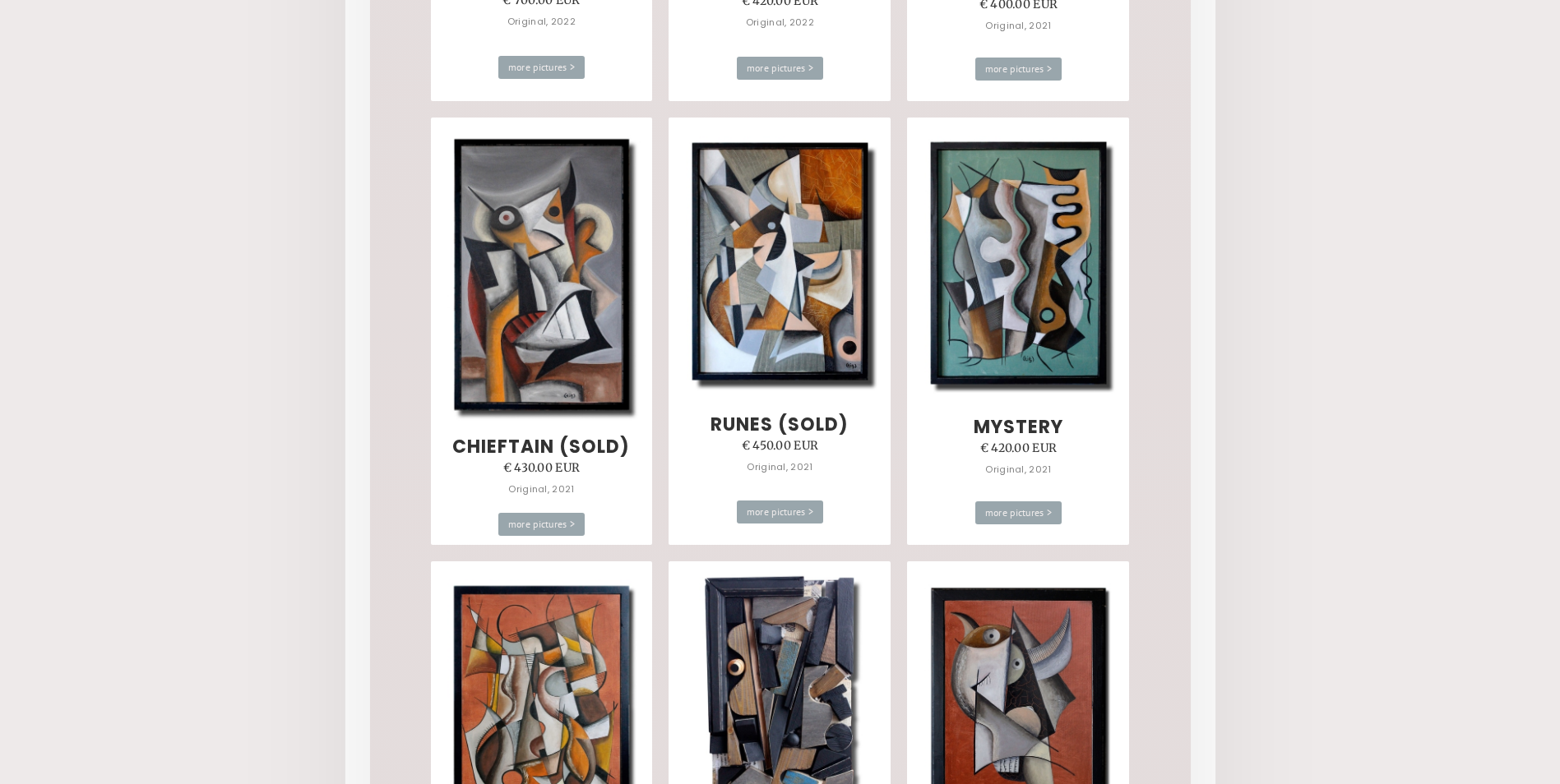
scroll to position [6193, 0]
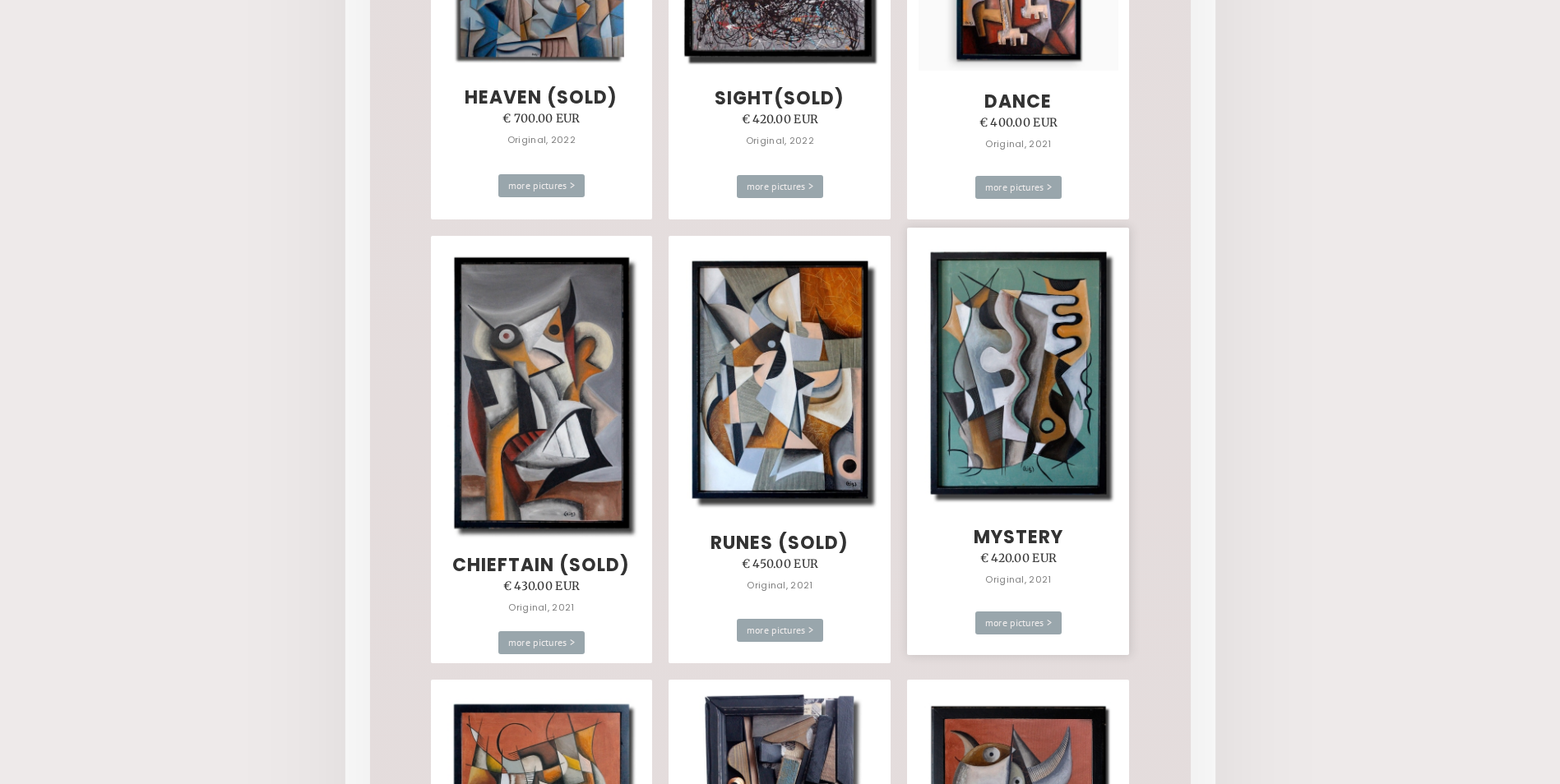
click at [1060, 310] on img at bounding box center [1018, 373] width 200 height 266
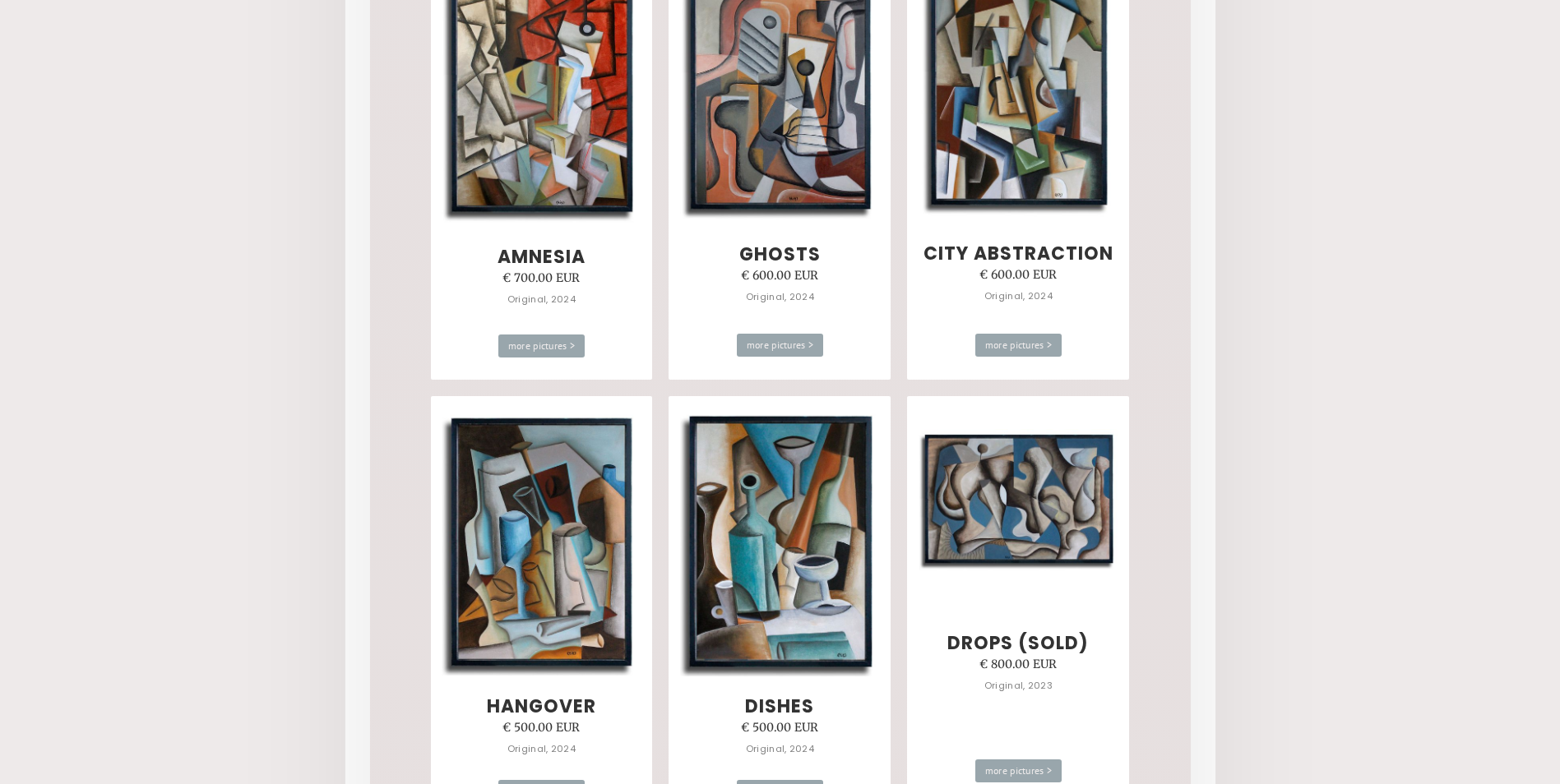
scroll to position [3863, 0]
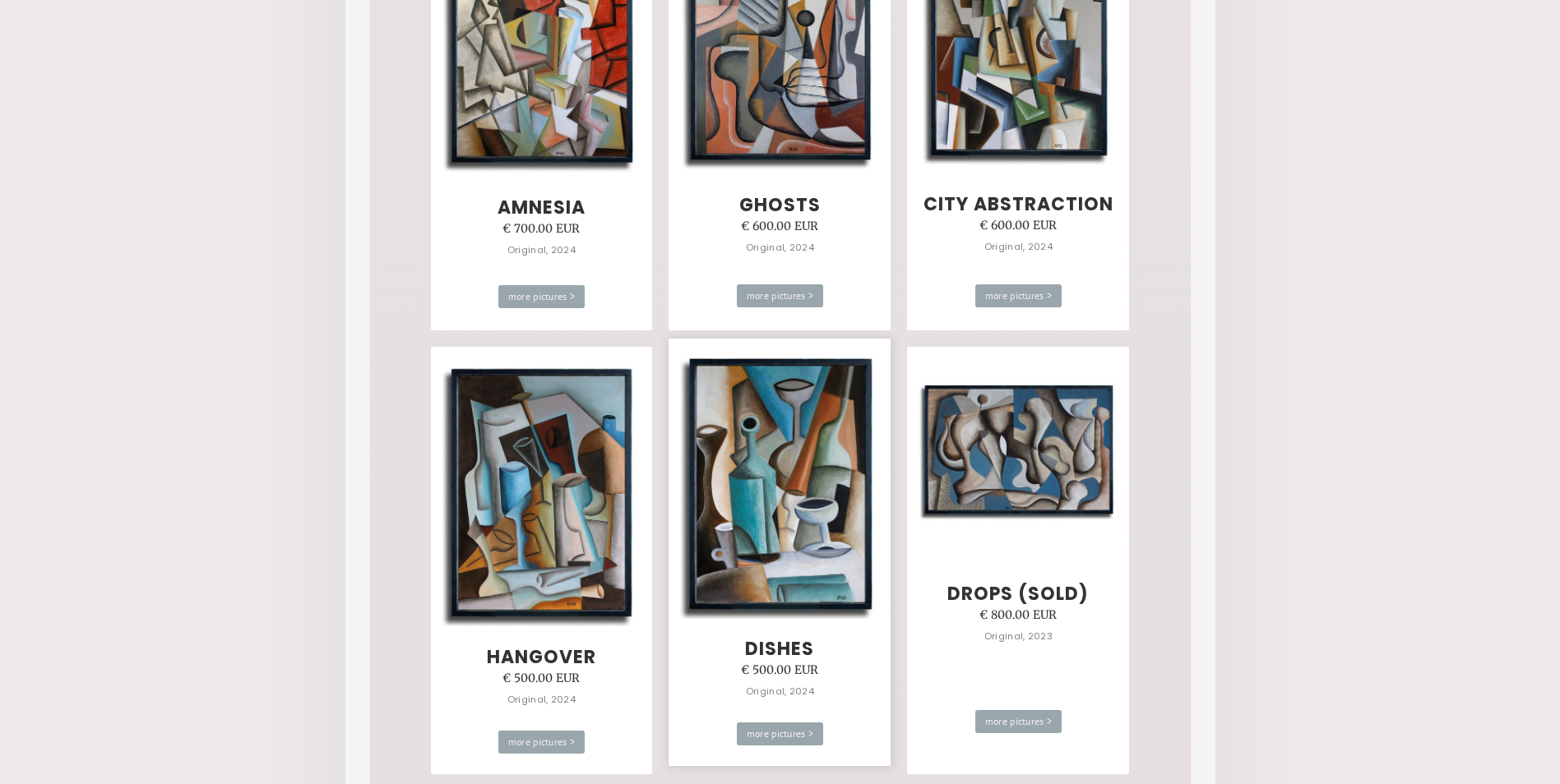
click at [757, 525] on img at bounding box center [780, 485] width 200 height 268
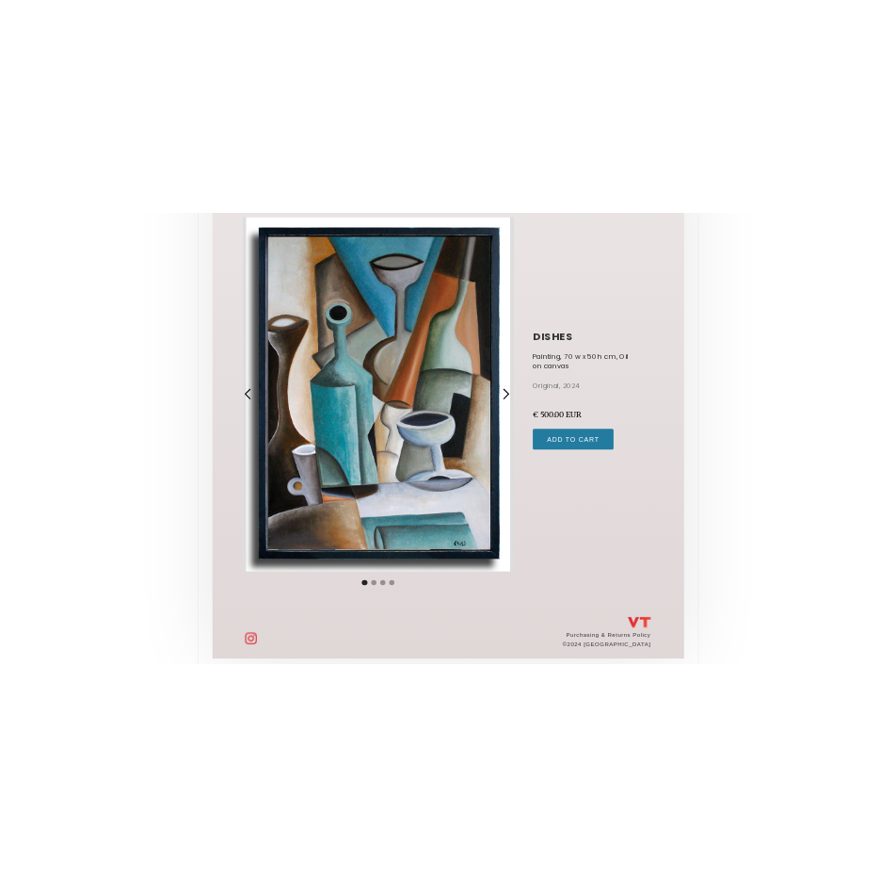
scroll to position [94, 0]
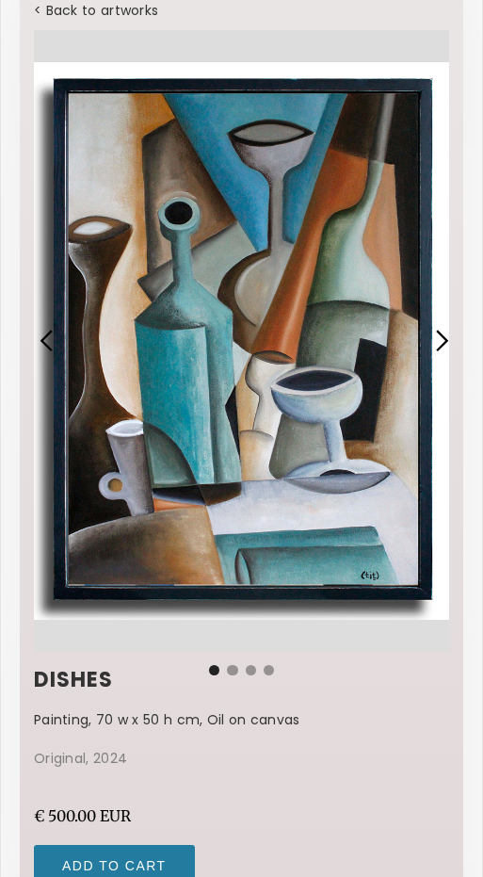
click at [395, 383] on div "1 of 4" at bounding box center [241, 340] width 415 height 621
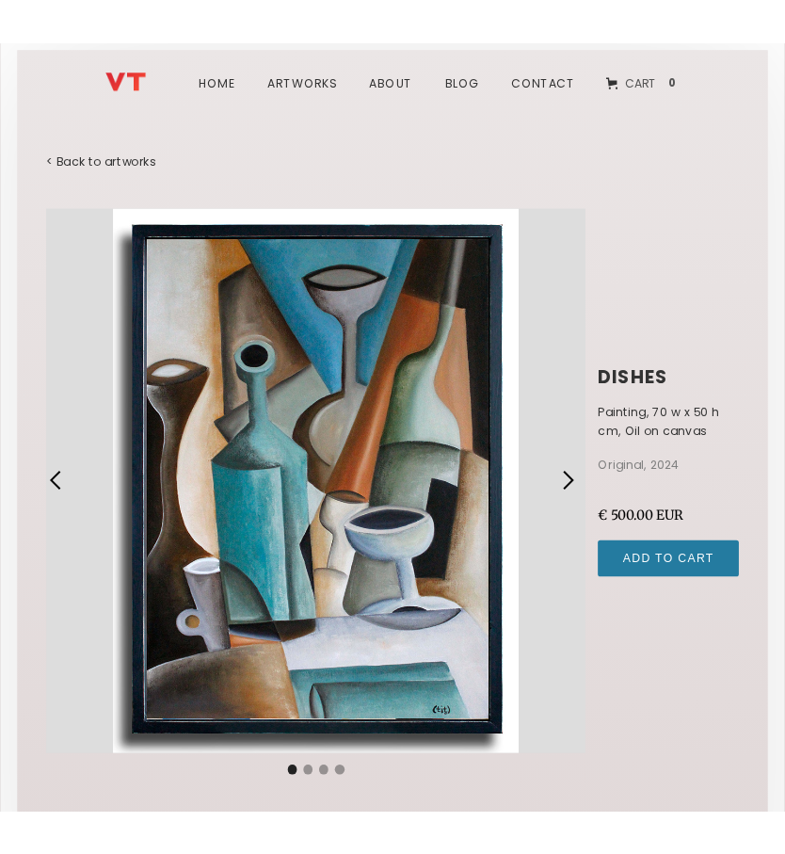
scroll to position [12, 0]
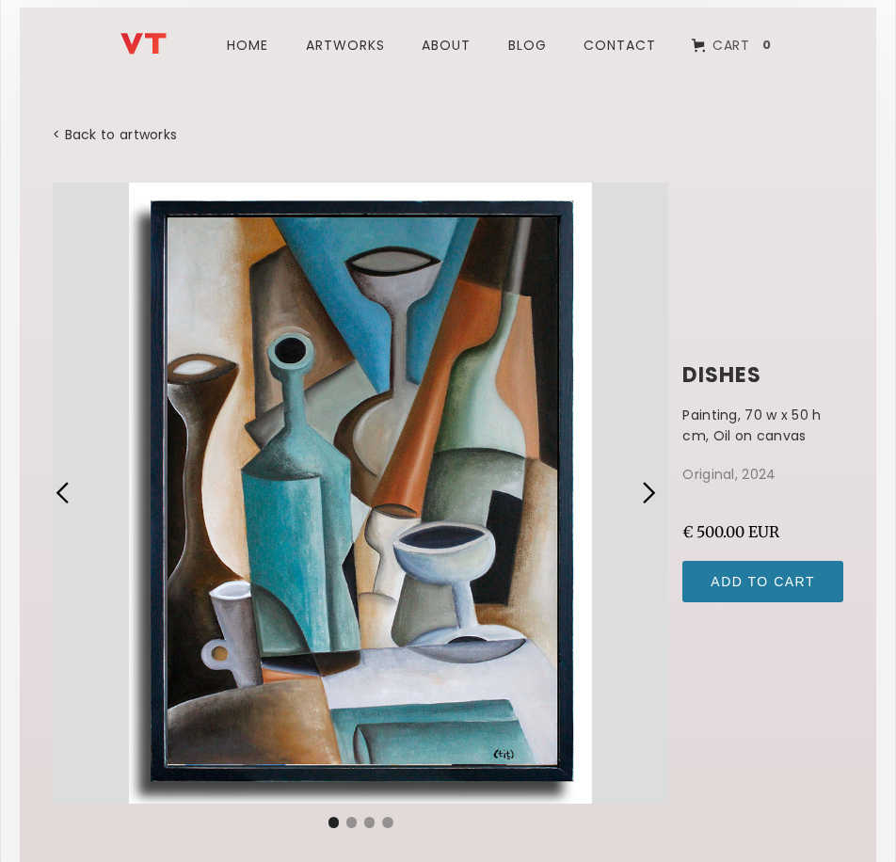
drag, startPoint x: 762, startPoint y: 219, endPoint x: 754, endPoint y: 173, distance: 46.7
click at [754, 173] on div "Dishes Painting, 70 w x 50 h cm, Oil on canvas Original, 2024 € 500.00 EUR Quan…" at bounding box center [448, 494] width 791 height 690
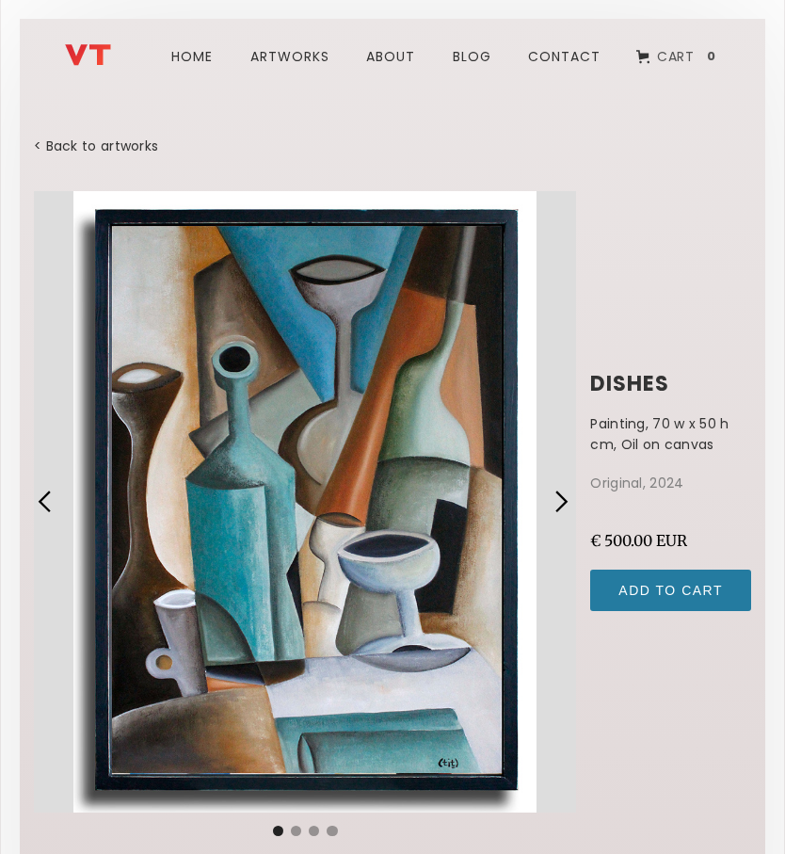
scroll to position [0, 0]
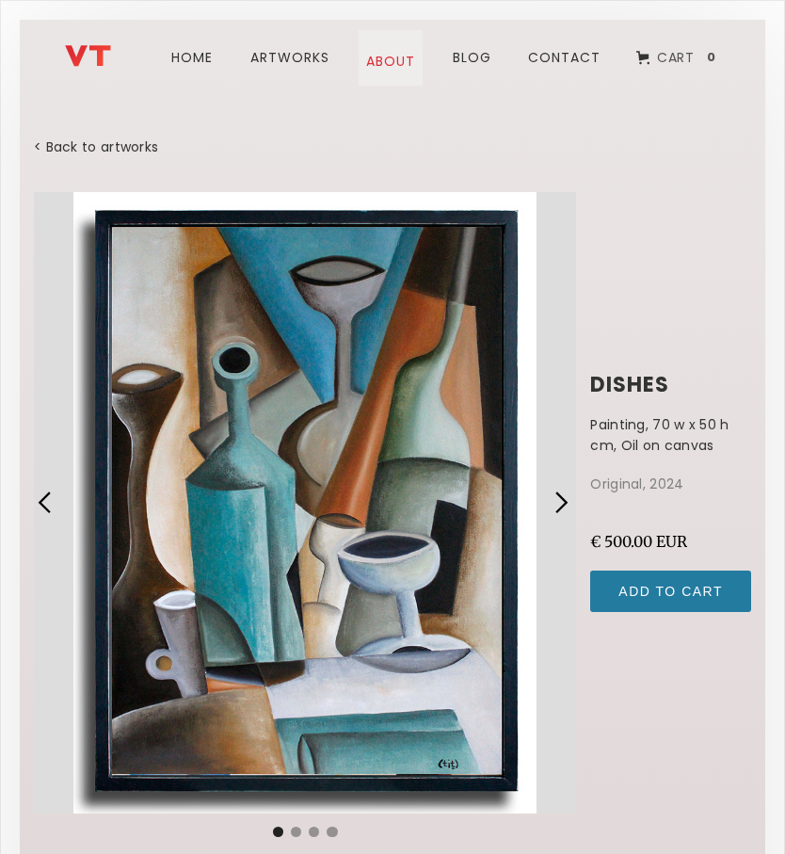
click at [386, 53] on link "about" at bounding box center [391, 58] width 64 height 56
